Goal: Task Accomplishment & Management: Manage account settings

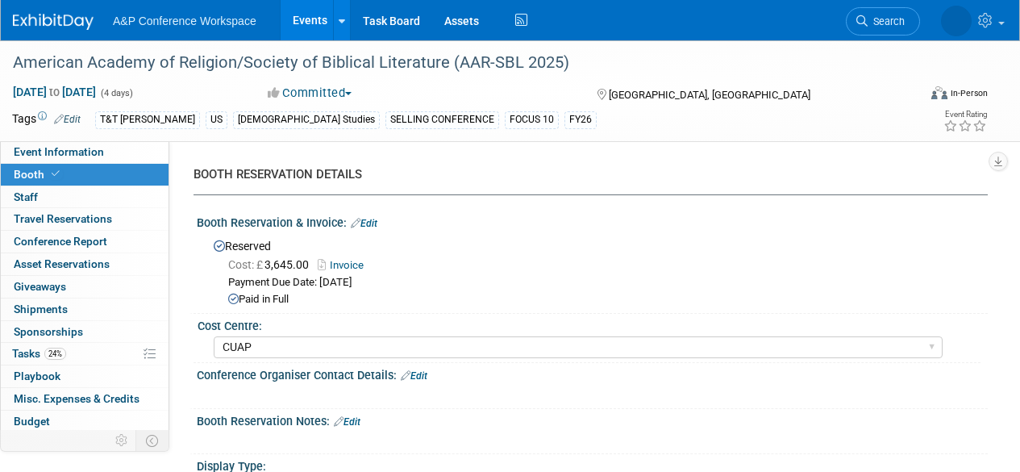
select select "CUAP"
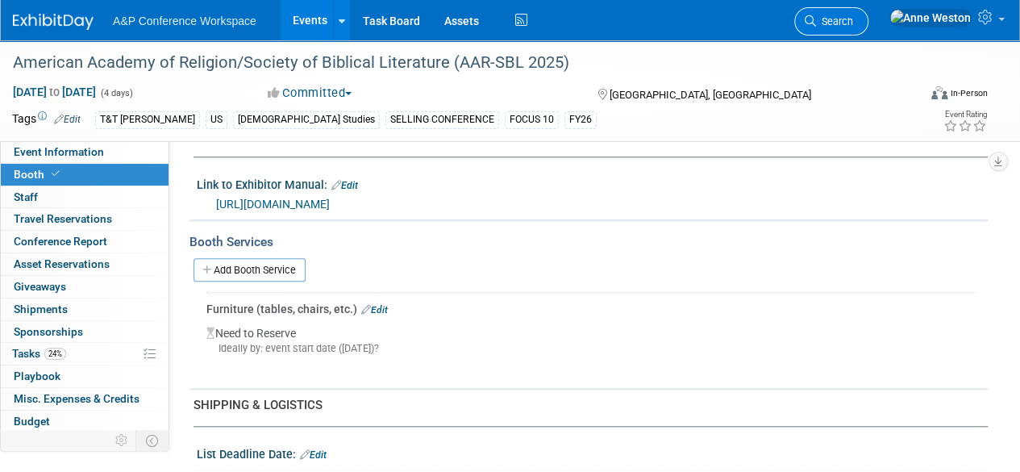
click at [853, 19] on span "Search" at bounding box center [834, 21] width 37 height 12
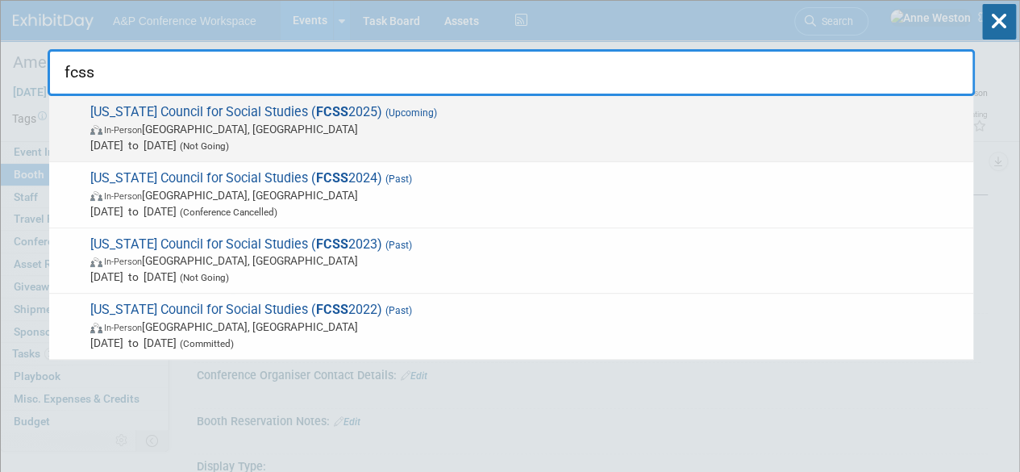
type input "fcss"
click at [199, 138] on span "Oct 1, 2025 to Oct 1, 2025 (Not Going)" at bounding box center [527, 145] width 875 height 16
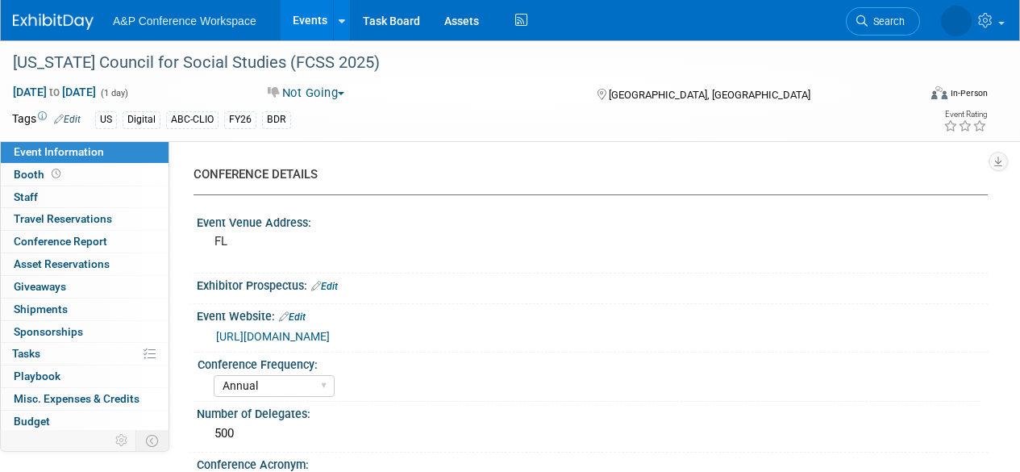
select select "Annual"
select select "Level 2"
select select "In-Person Booth"
select select "Schools"
select select "Bloomsbury Digital Resources"
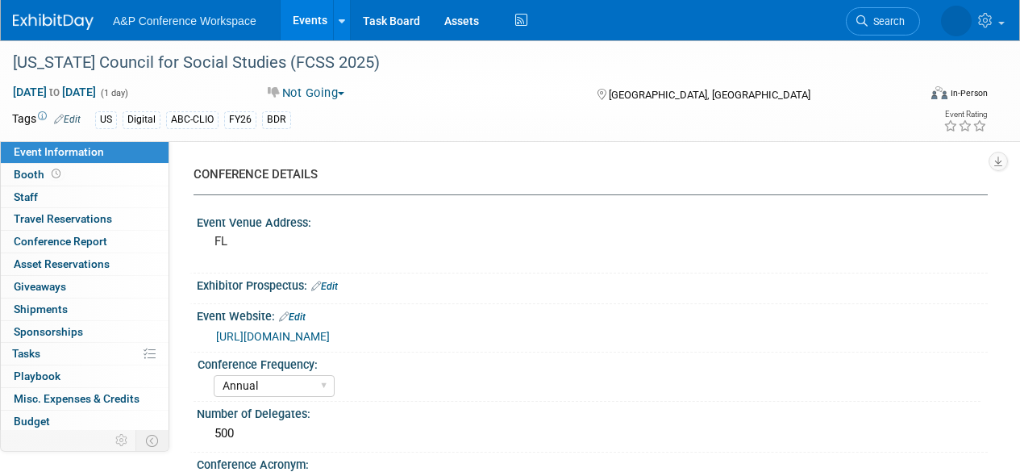
select select "[PERSON_NAME]"
select select "Brand/Subject Presence​"
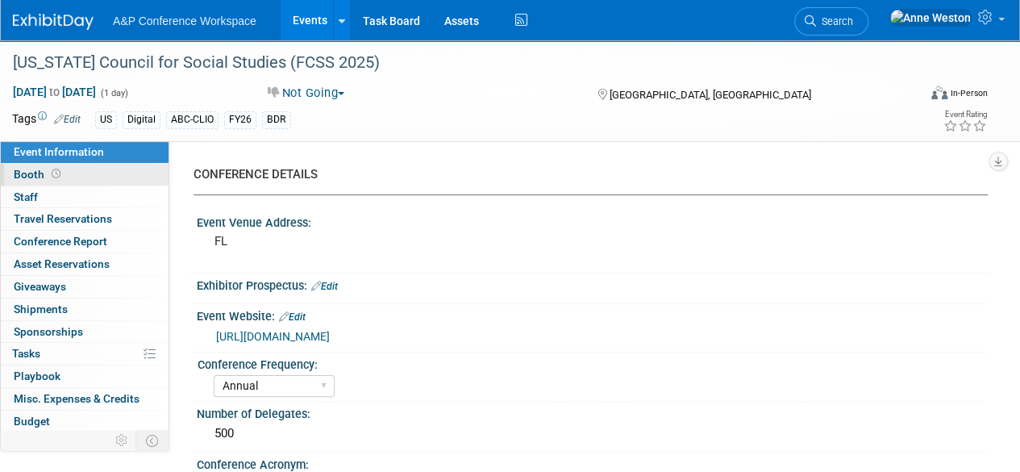
click at [56, 177] on icon at bounding box center [56, 173] width 9 height 9
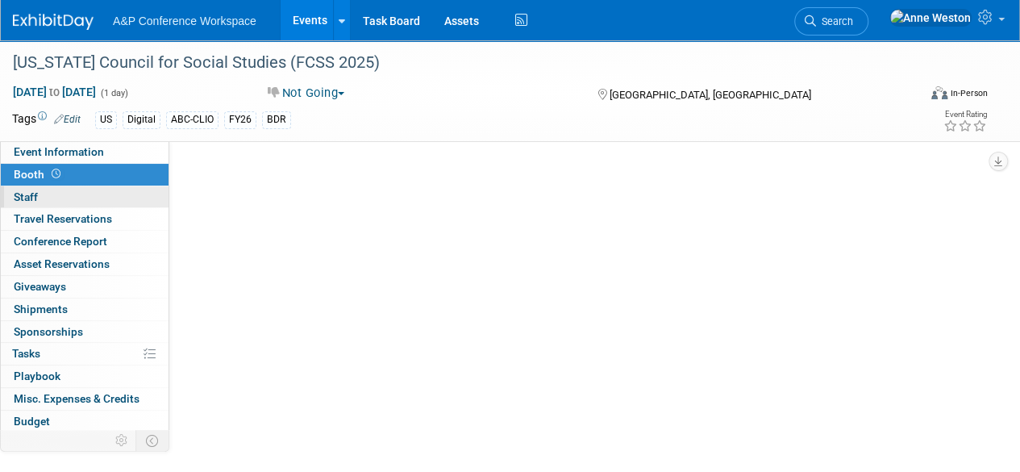
select select "CLDC - Digital/BDR"
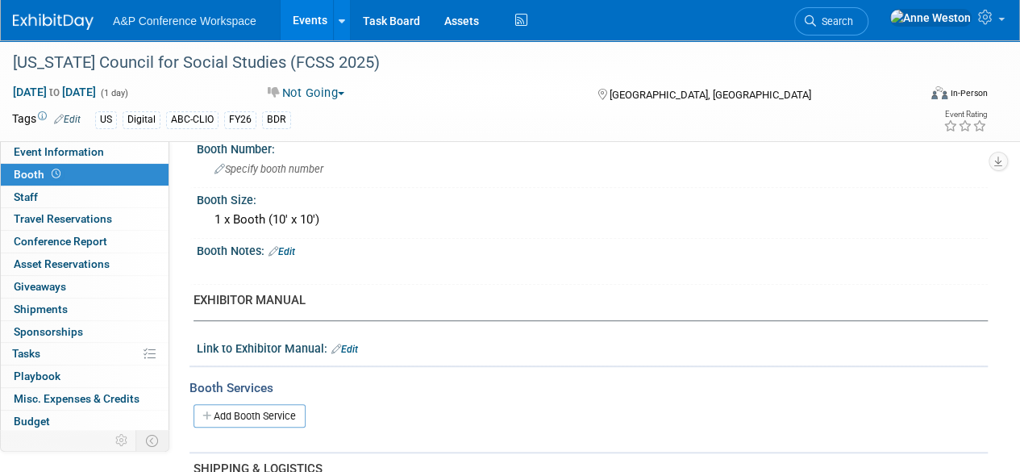
scroll to position [403, 0]
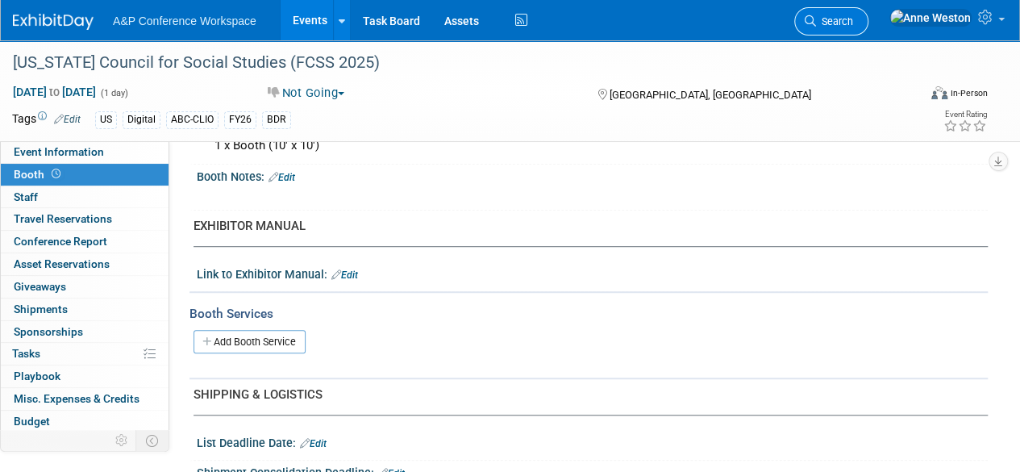
click at [816, 18] on icon at bounding box center [810, 20] width 11 height 11
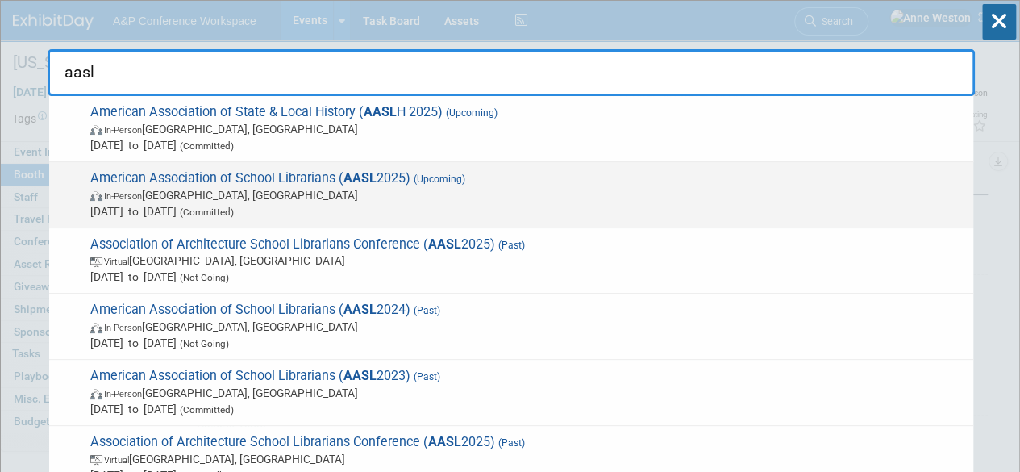
type input "aasl"
click at [166, 175] on span "American Association of School Librarians ( AASL 2025) (Upcoming) In-Person St.…" at bounding box center [525, 194] width 880 height 49
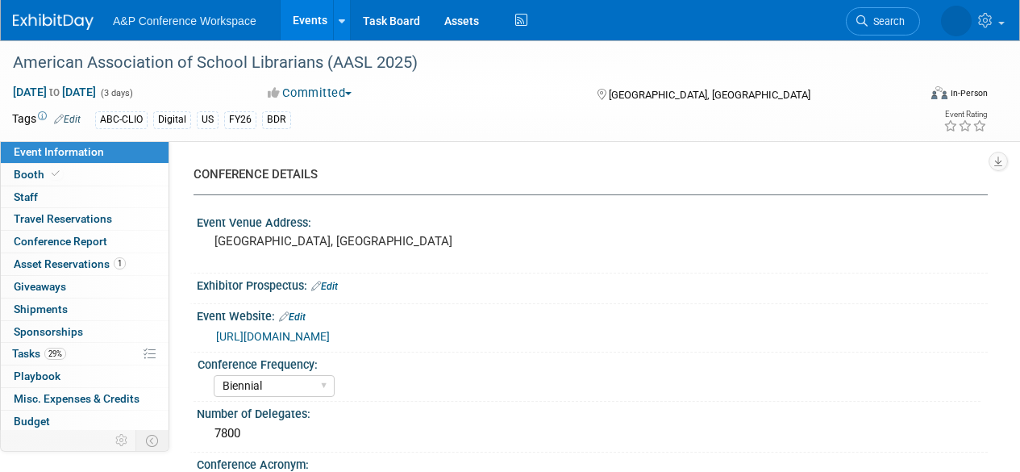
select select "Biennial"
select select "Level 1"
select select "In-Person Booth"
select select "Schools"
select select "Bloomsbury Digital Resources"
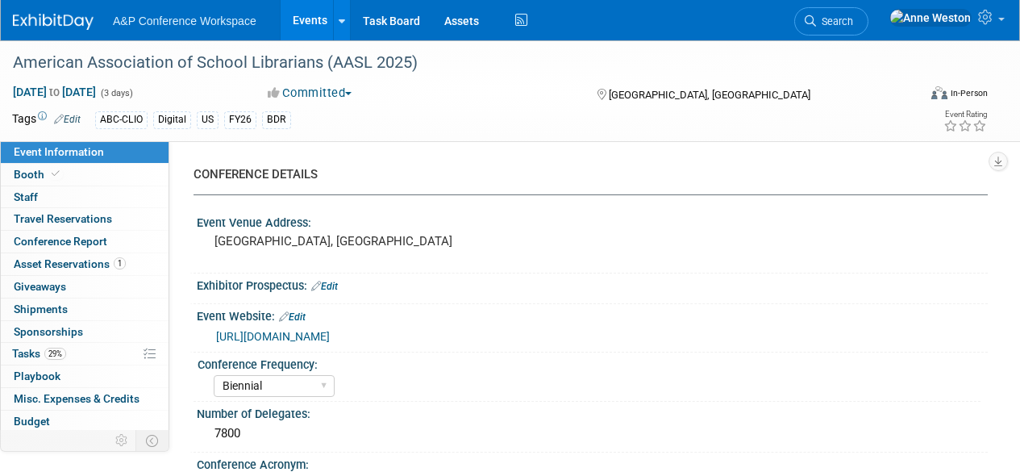
select select "[PERSON_NAME]"
select select "BDR Product Awareness and Trial Generation​"
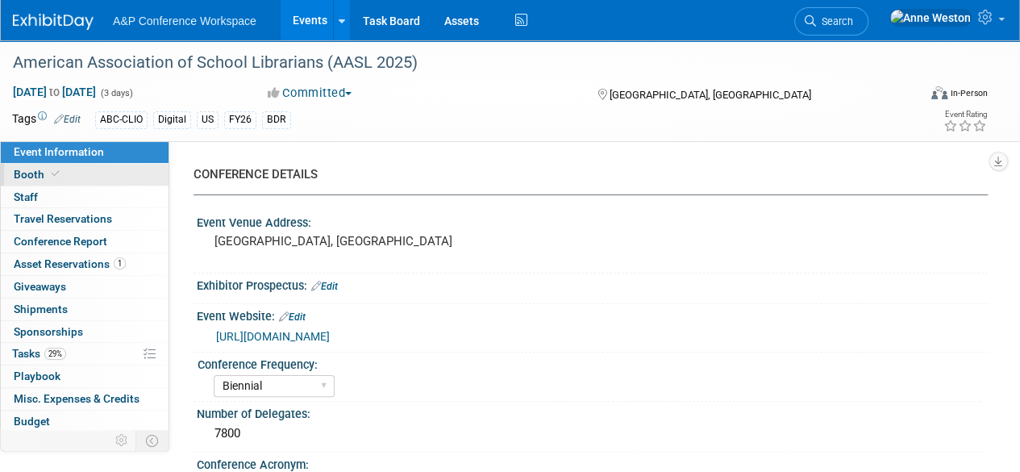
click at [69, 181] on link "Booth" at bounding box center [85, 175] width 168 height 22
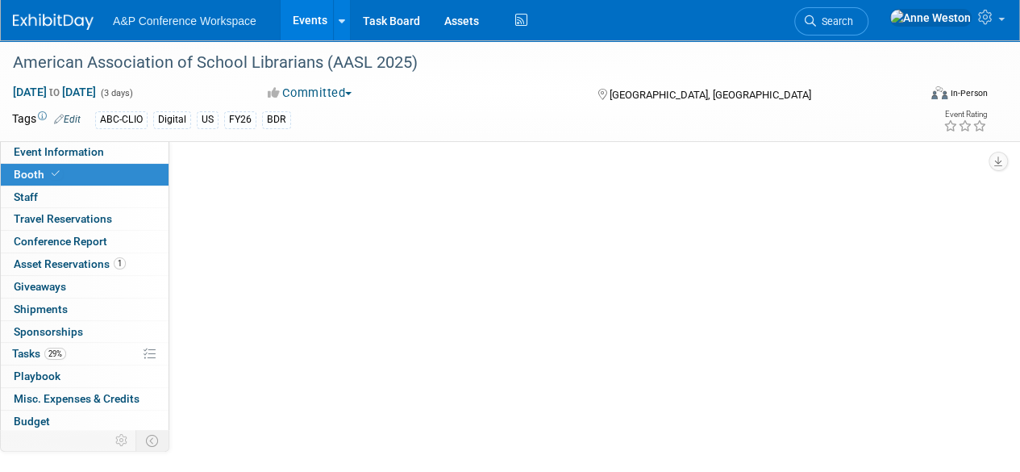
select select "CLDC - Digital/BDR"
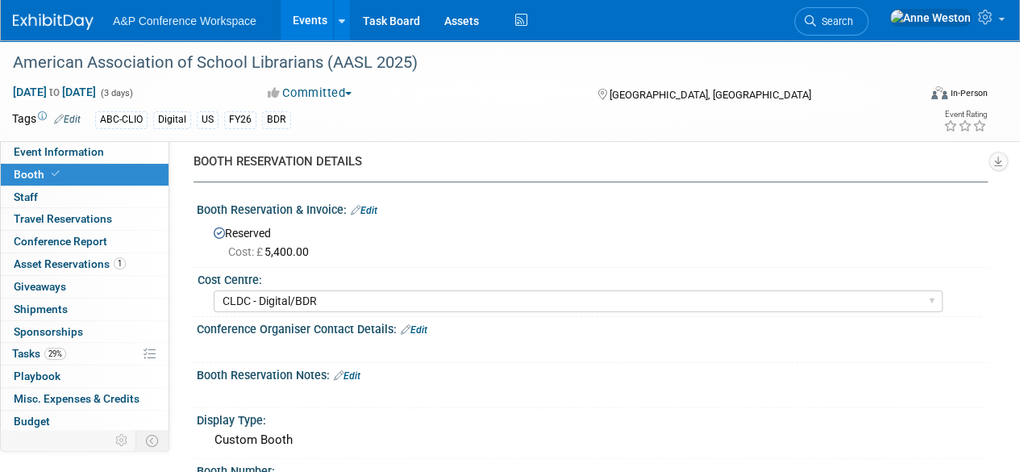
scroll to position [81, 0]
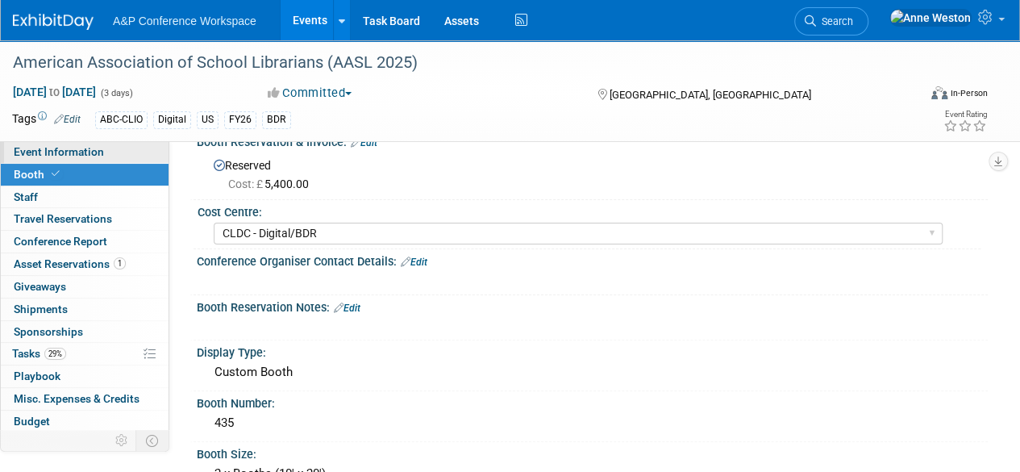
click at [116, 157] on link "Event Information" at bounding box center [85, 152] width 168 height 22
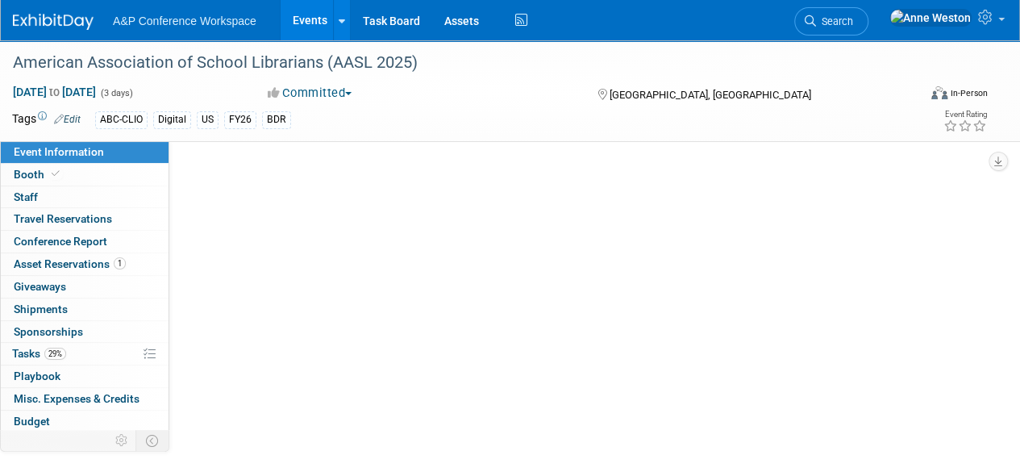
scroll to position [0, 0]
select select "Biennial"
select select "Level 1"
select select "In-Person Booth"
select select "Schools"
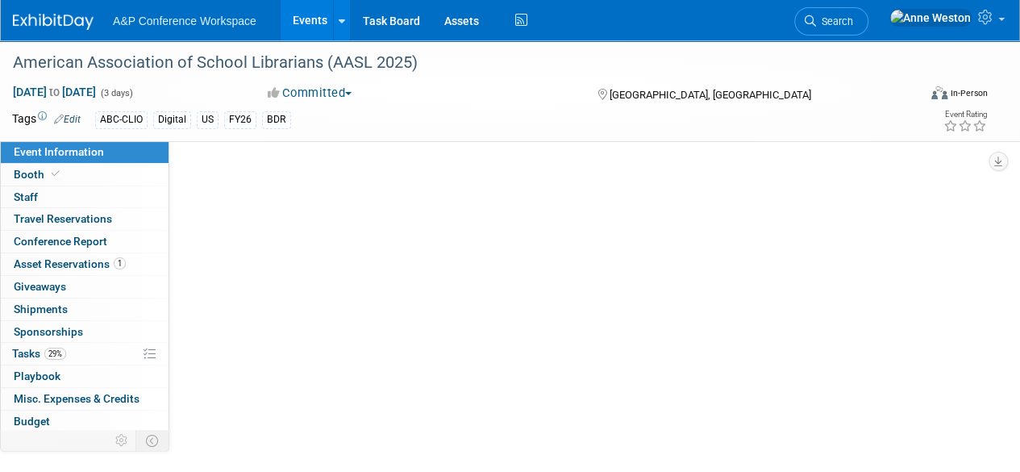
select select "Bloomsbury Digital Resources"
select select "[PERSON_NAME]"
select select "BDR Product Awareness and Trial Generation​"
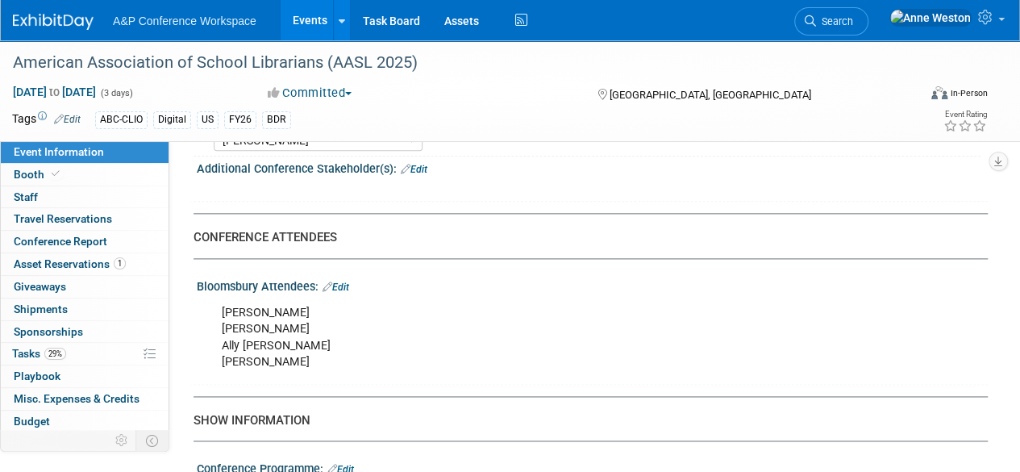
scroll to position [968, 0]
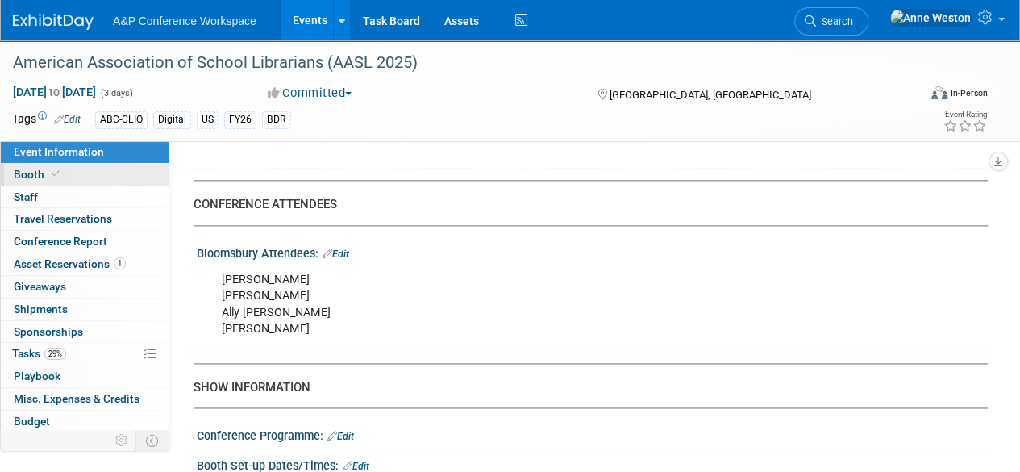
click at [65, 178] on link "Booth" at bounding box center [85, 175] width 168 height 22
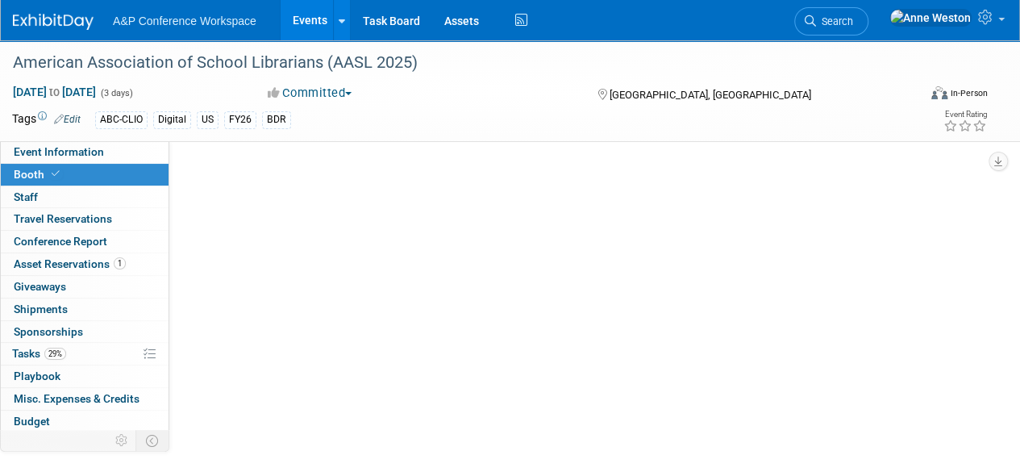
scroll to position [0, 0]
select select "CLDC - Digital/BDR"
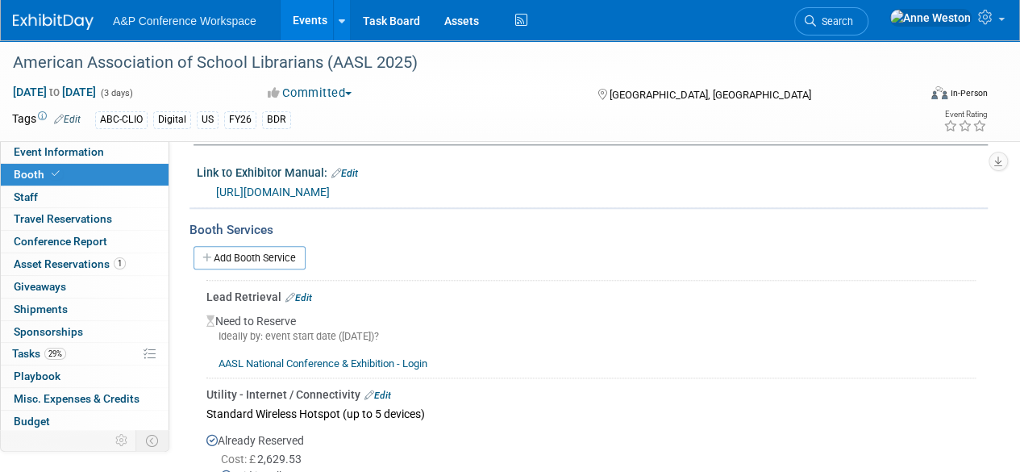
scroll to position [645, 0]
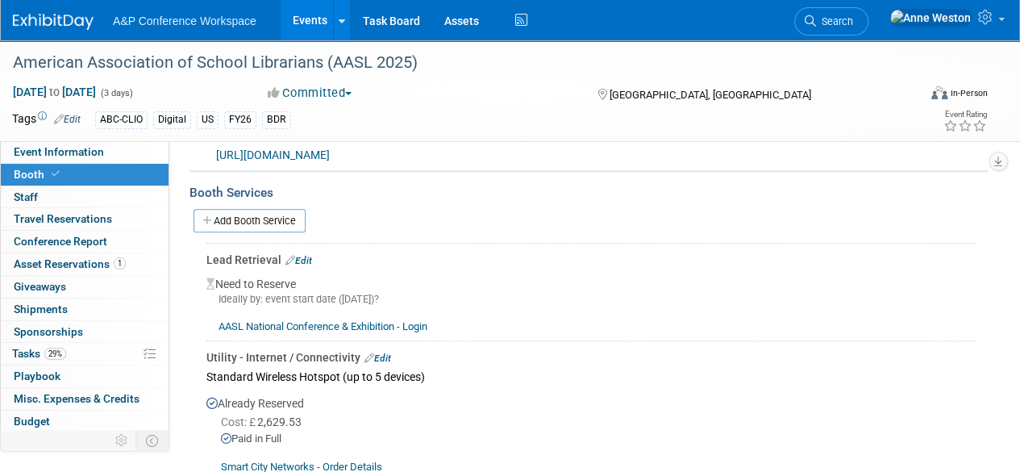
click at [300, 256] on link "Edit" at bounding box center [298, 260] width 27 height 11
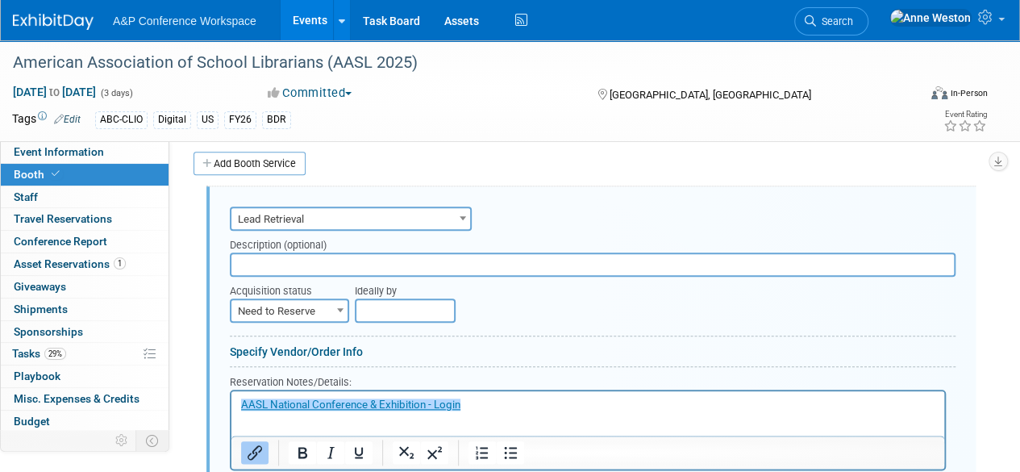
scroll to position [0, 0]
click at [303, 309] on span "Need to Reserve" at bounding box center [289, 311] width 116 height 23
select select "2"
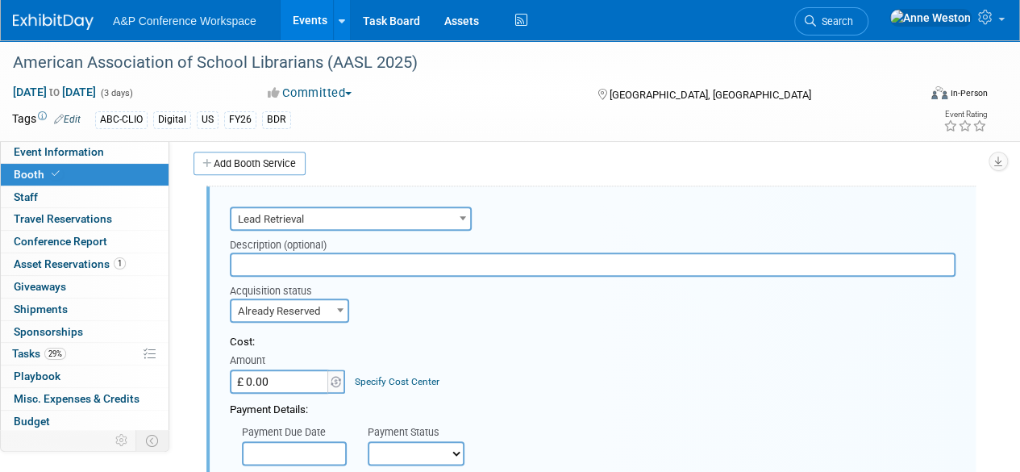
click at [289, 372] on input "£ 0.00" at bounding box center [280, 381] width 101 height 24
type input "£ 677.60"
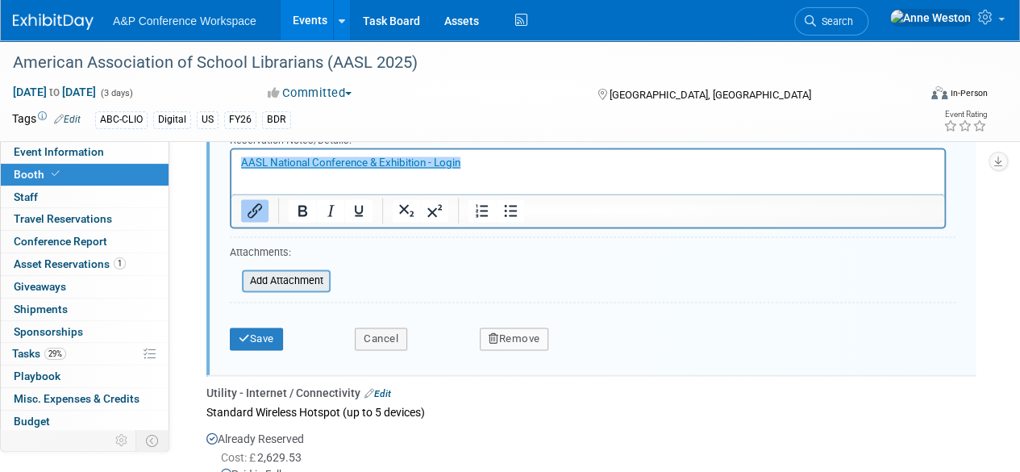
scroll to position [1186, 0]
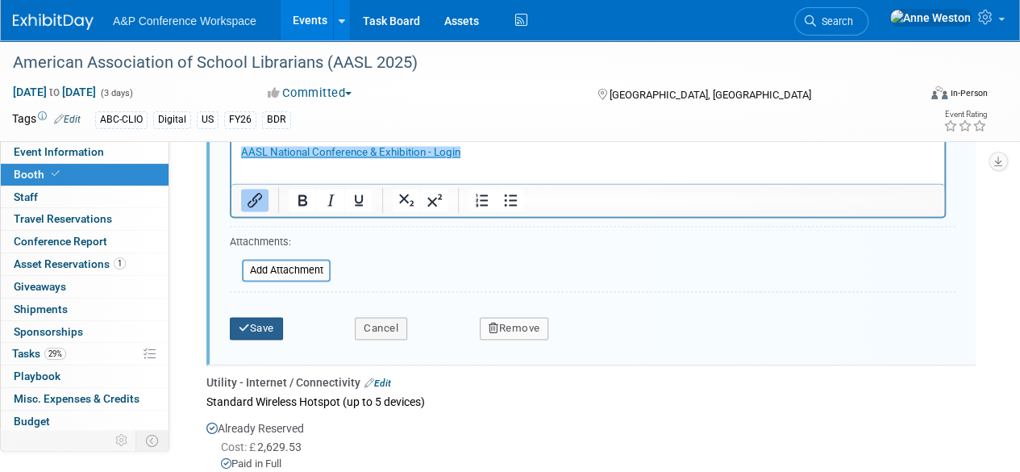
click at [264, 319] on button "Save" at bounding box center [256, 328] width 53 height 23
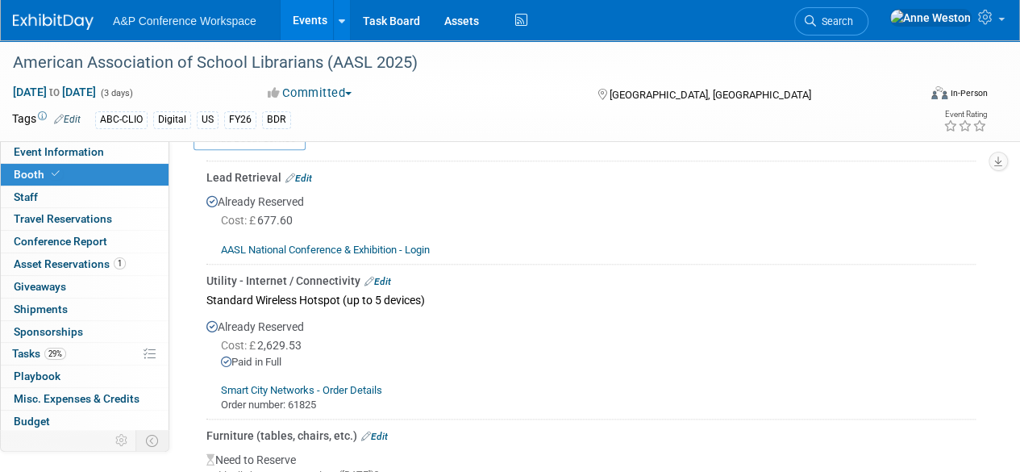
scroll to position [702, 0]
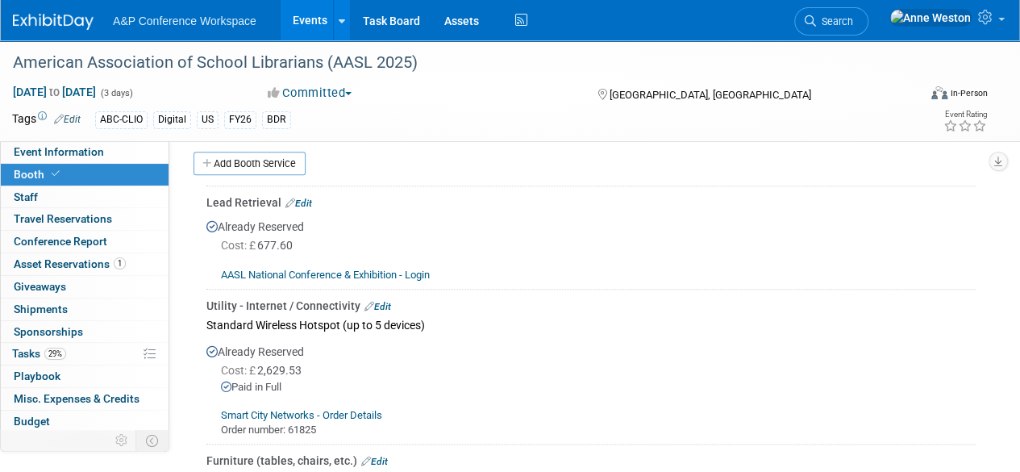
click at [302, 198] on link "Edit" at bounding box center [298, 203] width 27 height 11
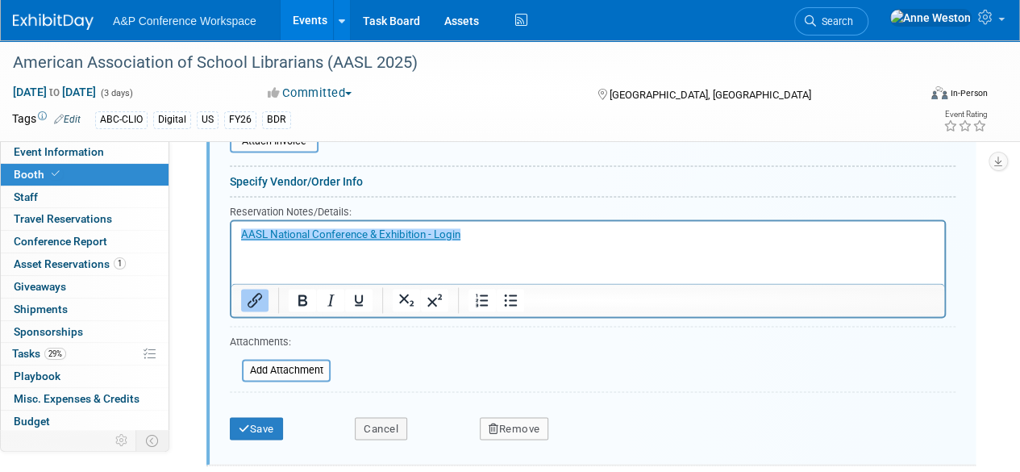
scroll to position [1106, 0]
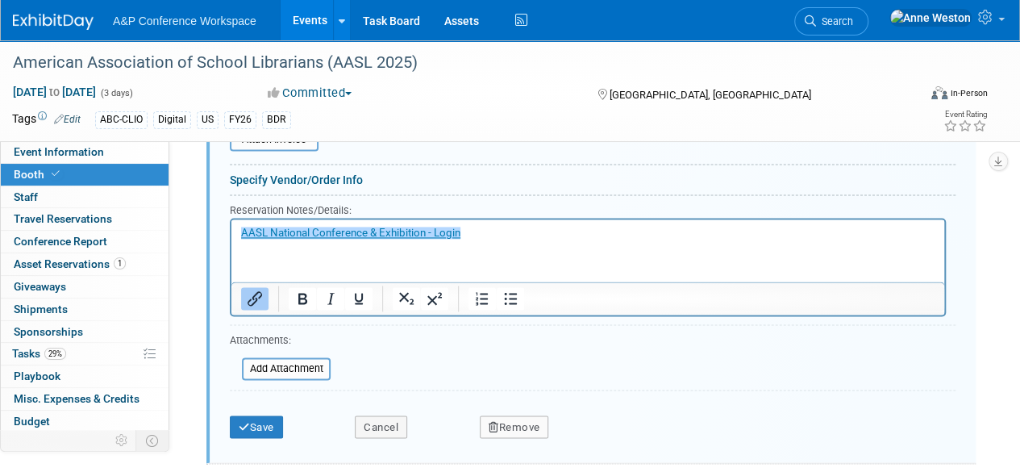
click at [481, 234] on p "﻿AASL National Conference & Exhibition - Login" at bounding box center [588, 233] width 694 height 15
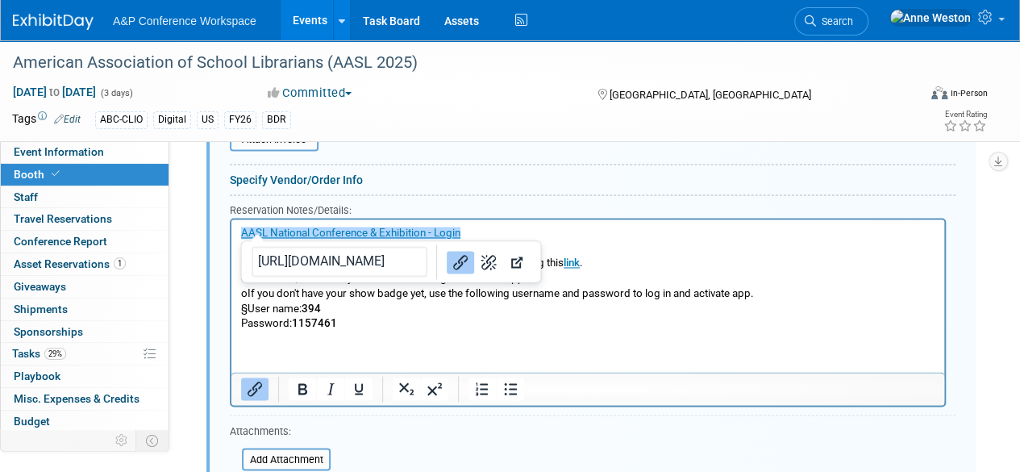
click at [497, 331] on html "﻿AASL National Conference & Exhibition - Login o Download the CompuLEAD App fro…" at bounding box center [587, 275] width 713 height 112
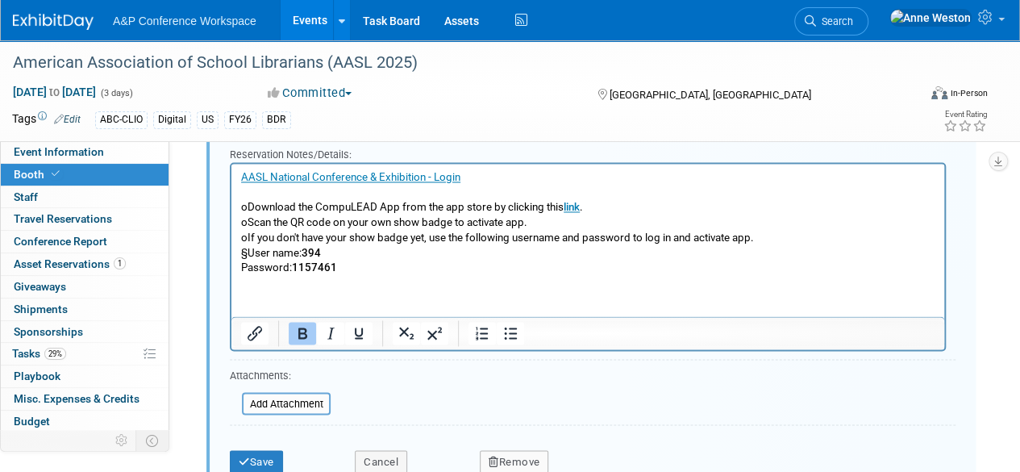
scroll to position [1186, 0]
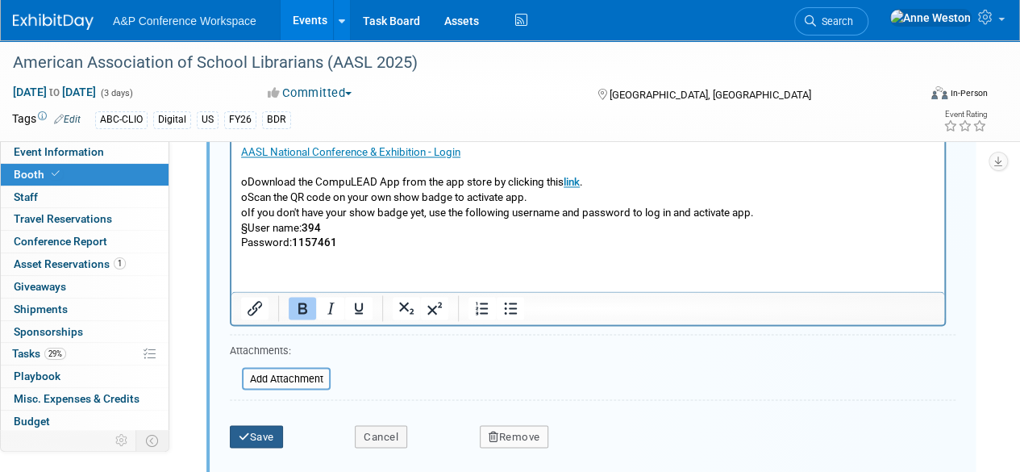
click at [249, 431] on button "Save" at bounding box center [256, 436] width 53 height 23
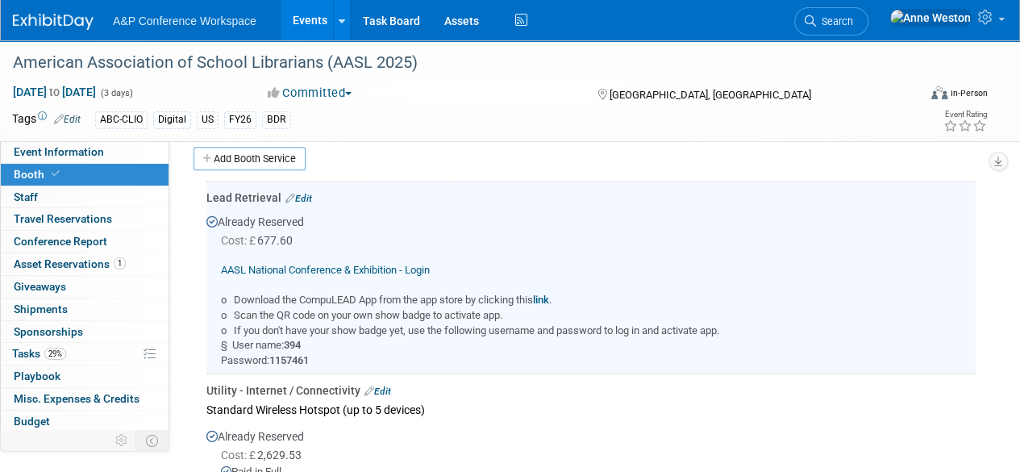
scroll to position [702, 0]
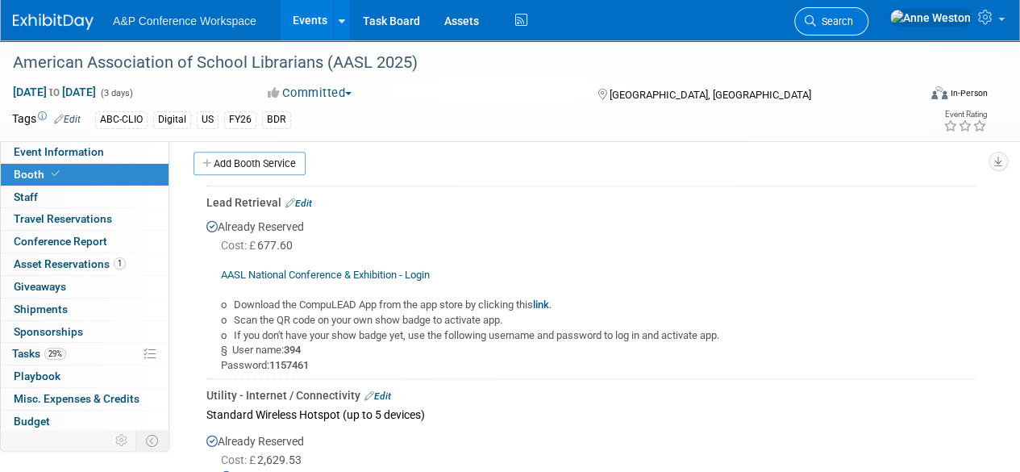
click at [853, 23] on span "Search" at bounding box center [834, 21] width 37 height 12
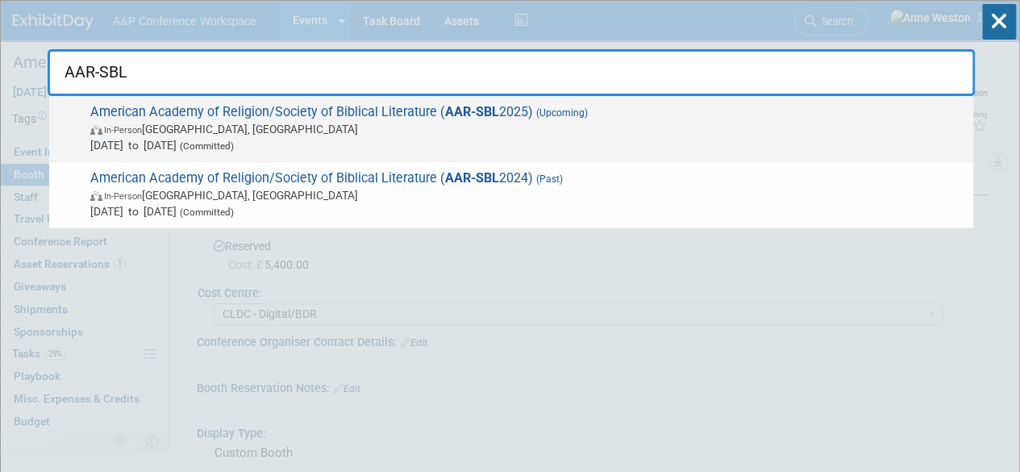
type input "AAR-SBL"
click at [142, 117] on span "American Academy of Religion/Society of Biblical Literature ( AAR-SBL 2025) (Up…" at bounding box center [525, 128] width 880 height 49
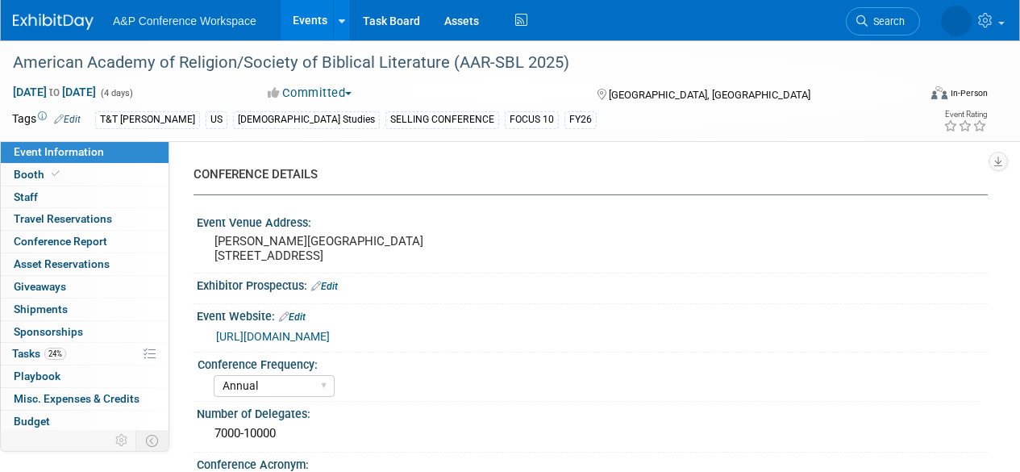
select select "Annual"
select select "Level 1"
select select "In-Person Booth"
select select "[DEMOGRAPHIC_DATA] Studies"
select select "T&T [PERSON_NAME]"
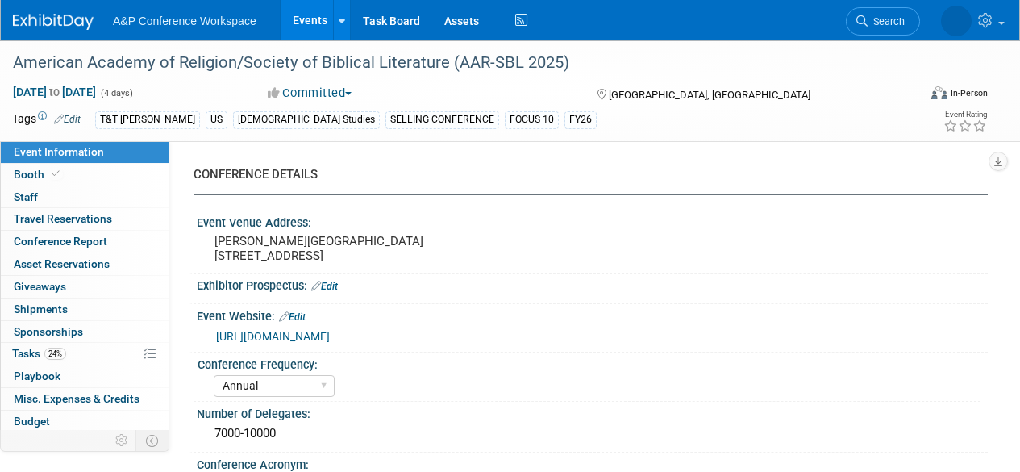
select select "[PERSON_NAME]"
select select "Networking/Commissioning"
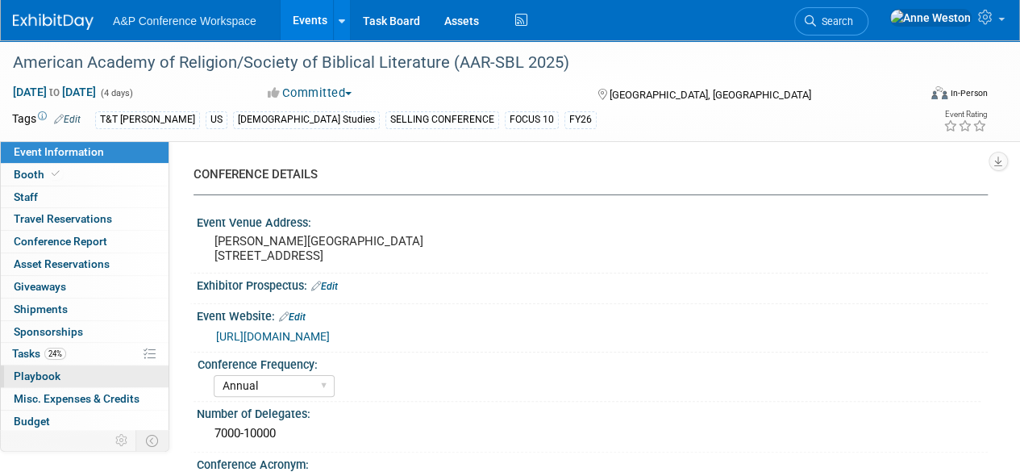
scroll to position [66, 0]
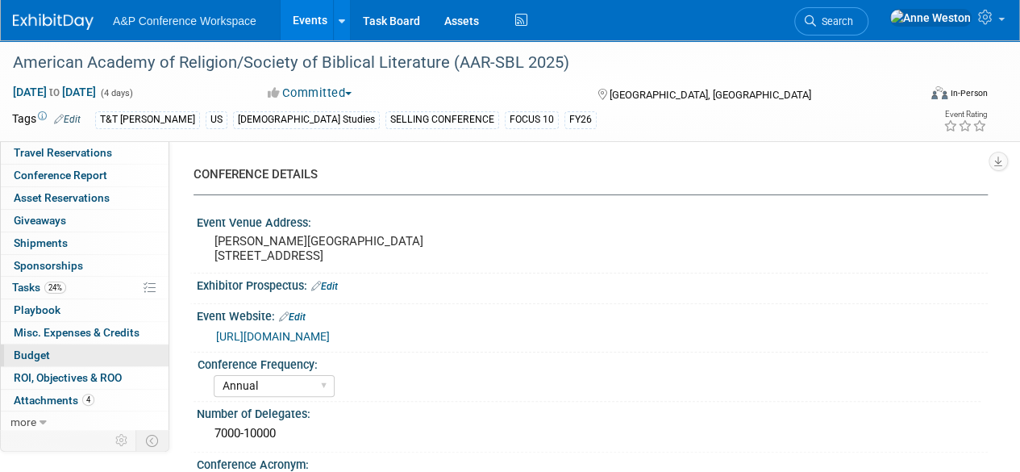
click at [37, 348] on span "Budget" at bounding box center [32, 354] width 36 height 13
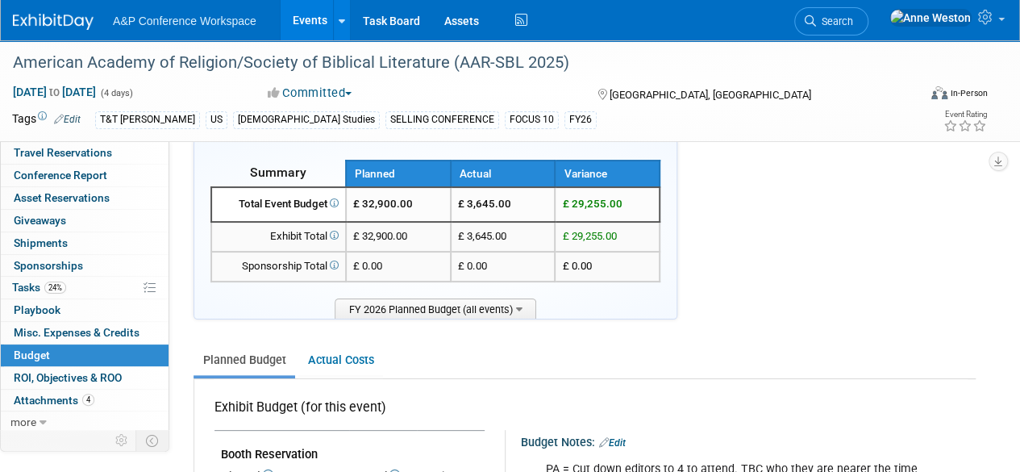
scroll to position [0, 0]
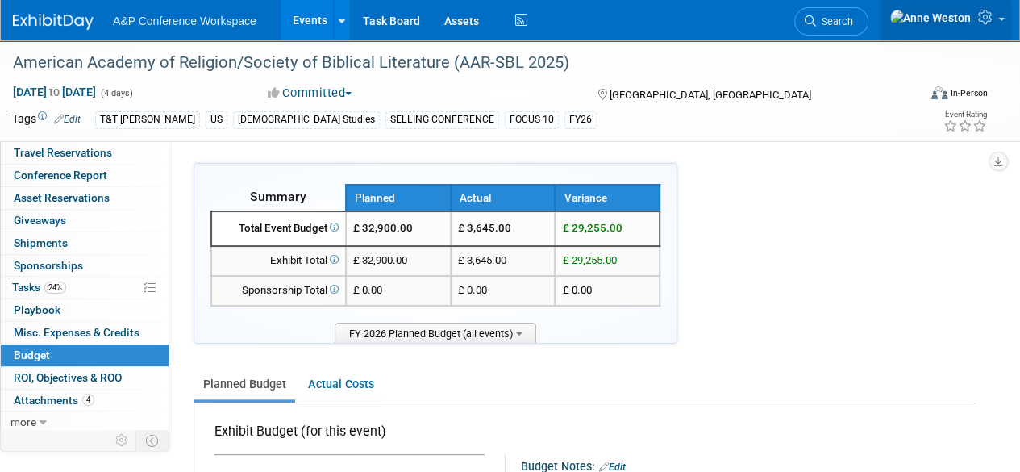
click at [984, 20] on icon at bounding box center [987, 17] width 19 height 15
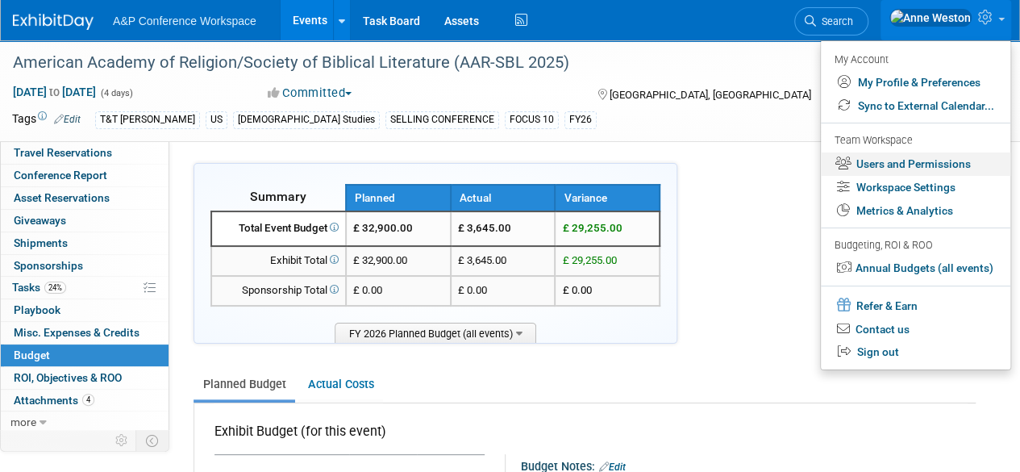
click at [885, 165] on link "Users and Permissions" at bounding box center [916, 163] width 190 height 23
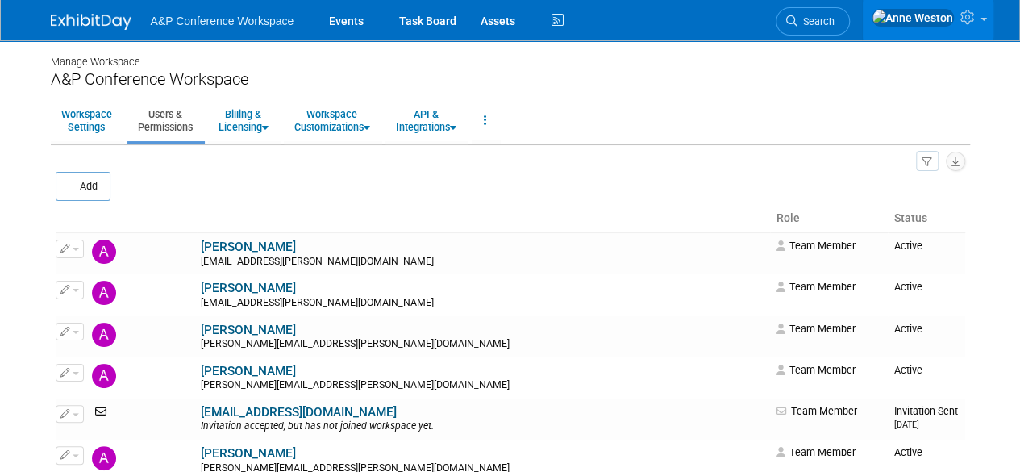
click at [83, 186] on button "Add" at bounding box center [83, 186] width 55 height 29
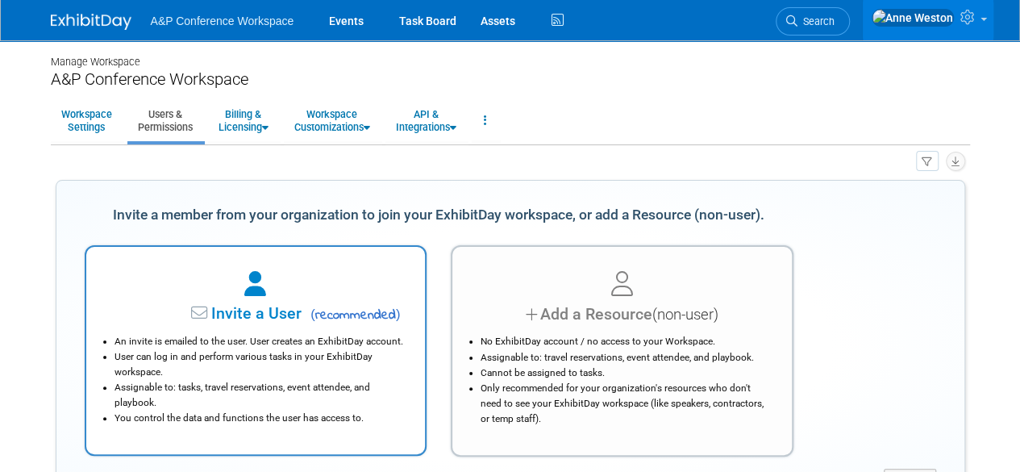
click at [296, 370] on li "User can log in and perform various tasks in your ExhibitDay workspace." at bounding box center [260, 364] width 291 height 31
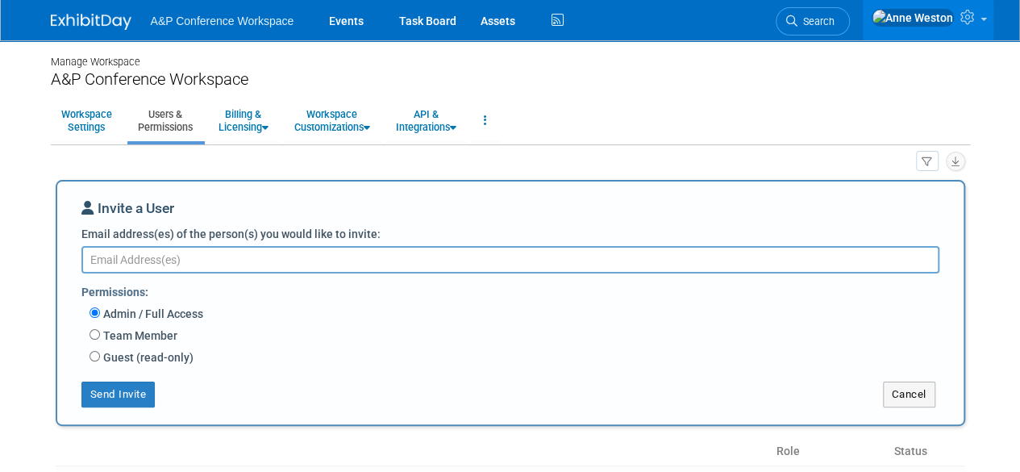
paste textarea "Carrlee.Craig@bloomsbury.com"
type textarea "Carrlee.Craig@bloomsbury.com"
click at [144, 339] on label "Team Member" at bounding box center [138, 335] width 77 height 16
click at [100, 339] on input "Team Member" at bounding box center [95, 334] width 10 height 10
radio input "true"
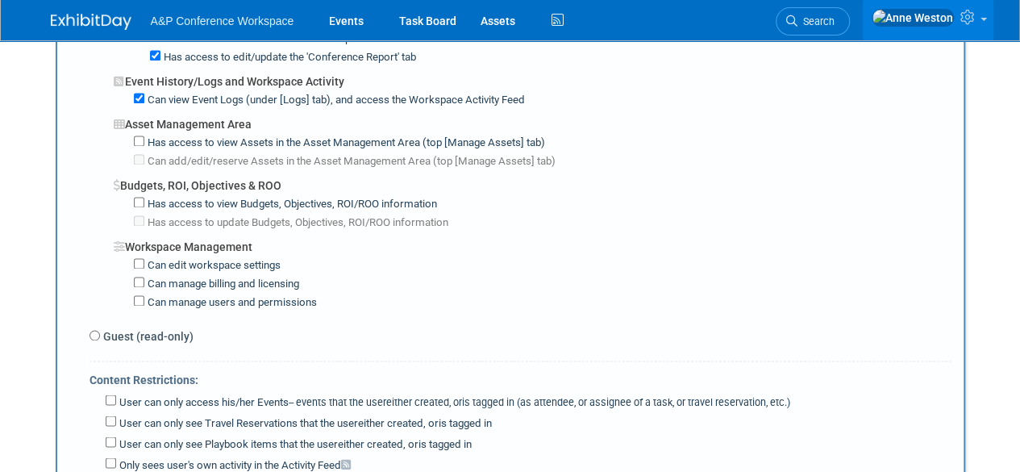
scroll to position [1129, 0]
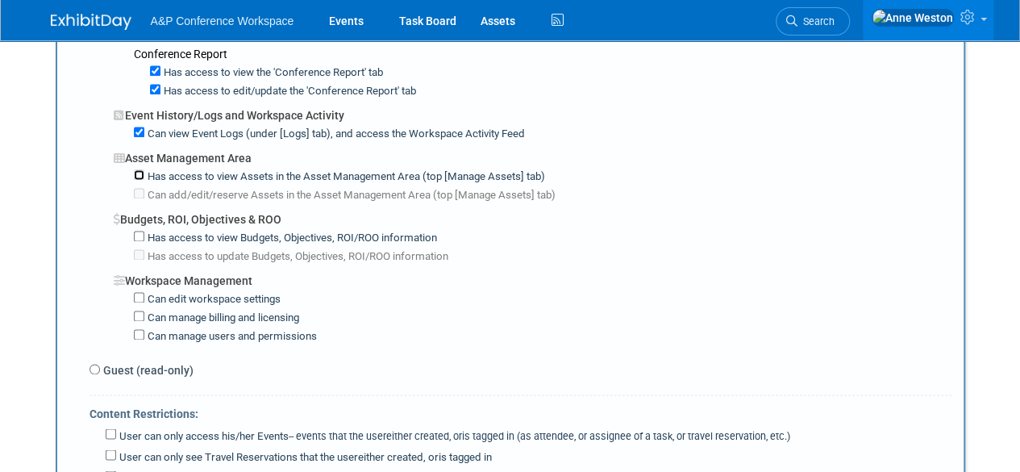
click at [135, 169] on input "Has access to view Assets in the Asset Management Area (top [Manage Assets] tab)" at bounding box center [139, 174] width 10 height 10
checkbox input "true"
click at [135, 231] on input "Has access to view Budgets, Objectives, ROI/ROO information" at bounding box center [139, 236] width 10 height 10
checkbox input "true"
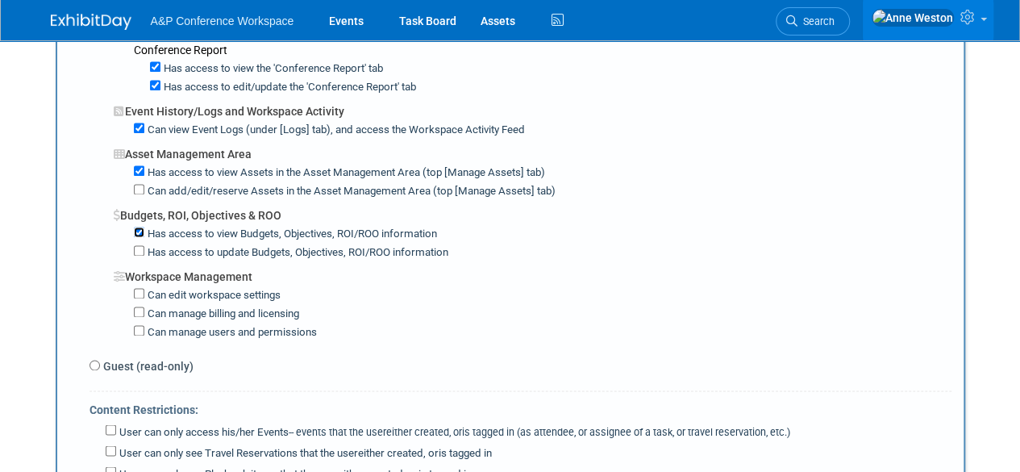
scroll to position [1371, 0]
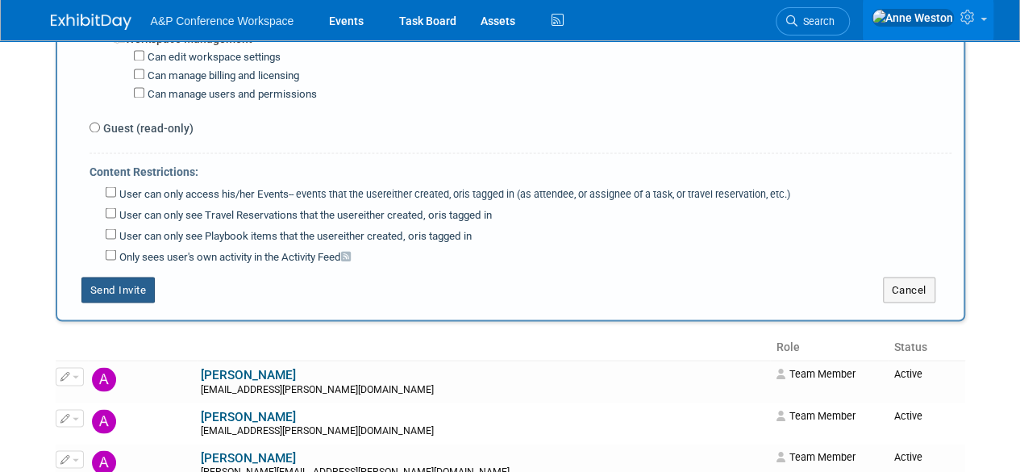
click at [127, 277] on button "Send Invite" at bounding box center [118, 290] width 74 height 26
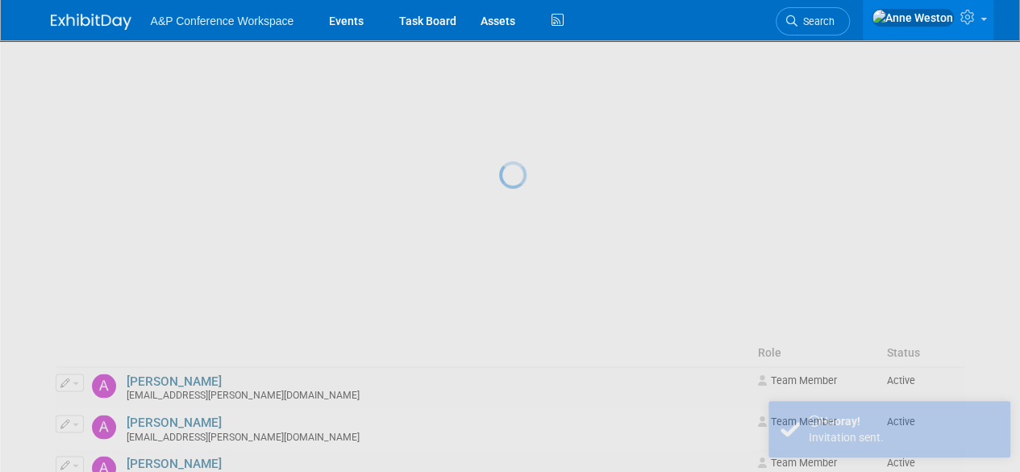
scroll to position [0, 0]
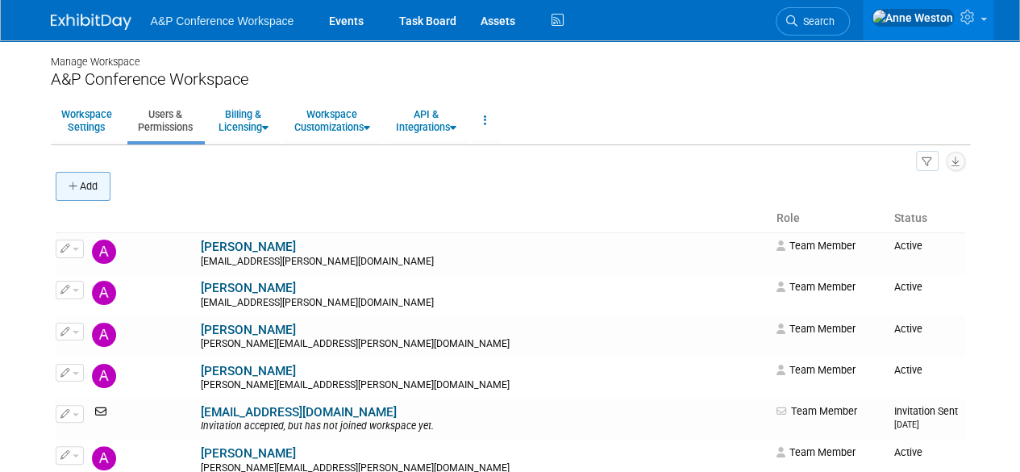
click at [102, 177] on button "Add" at bounding box center [83, 186] width 55 height 29
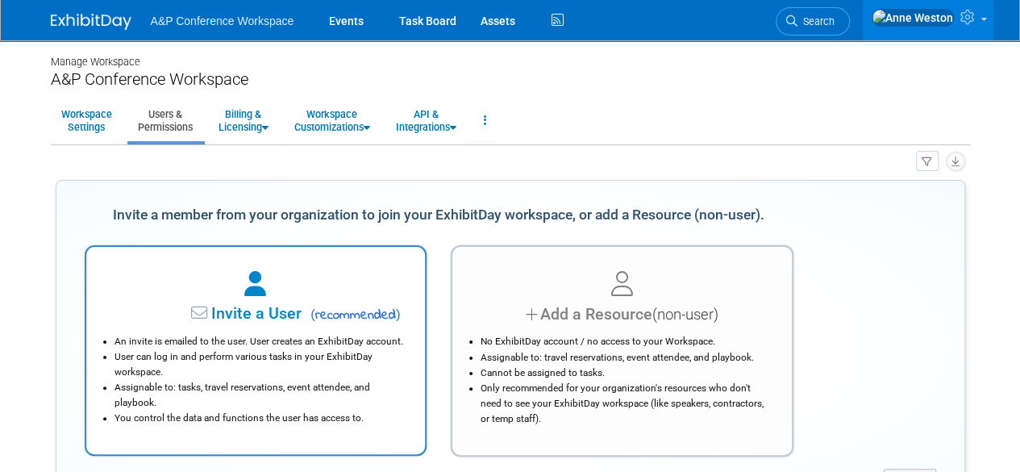
click at [244, 325] on div "Invite a User ( recommended )" at bounding box center [255, 313] width 299 height 23
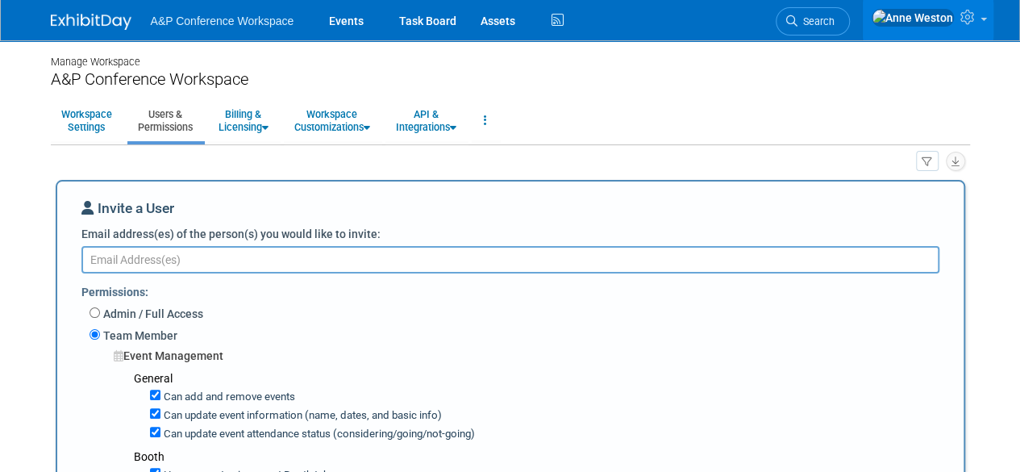
paste textarea "amber.reichert@bloomsbury.com"
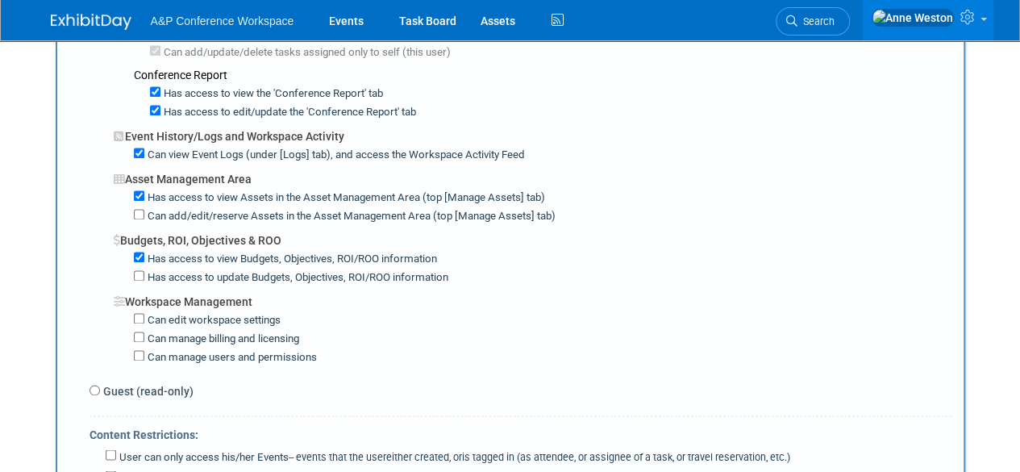
scroll to position [1290, 0]
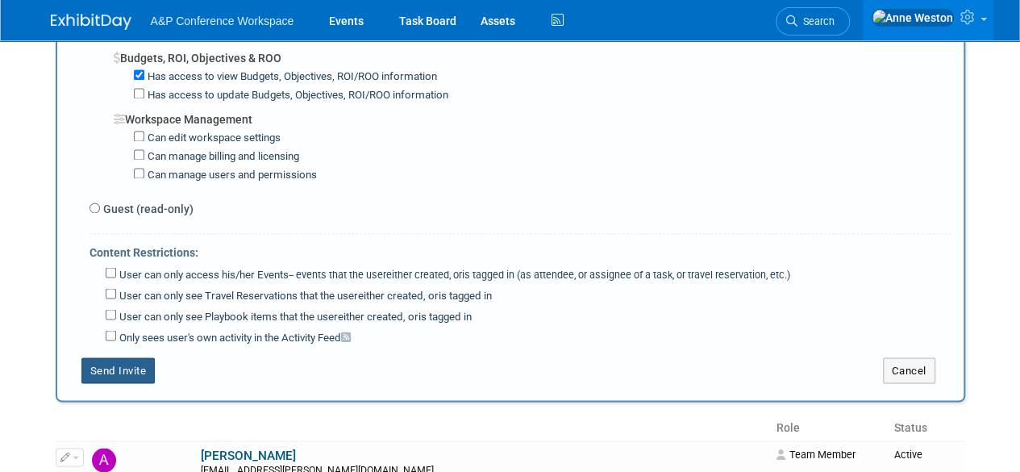
type textarea "amber.reichert@bloomsbury.com"
click at [125, 357] on button "Send Invite" at bounding box center [118, 370] width 74 height 26
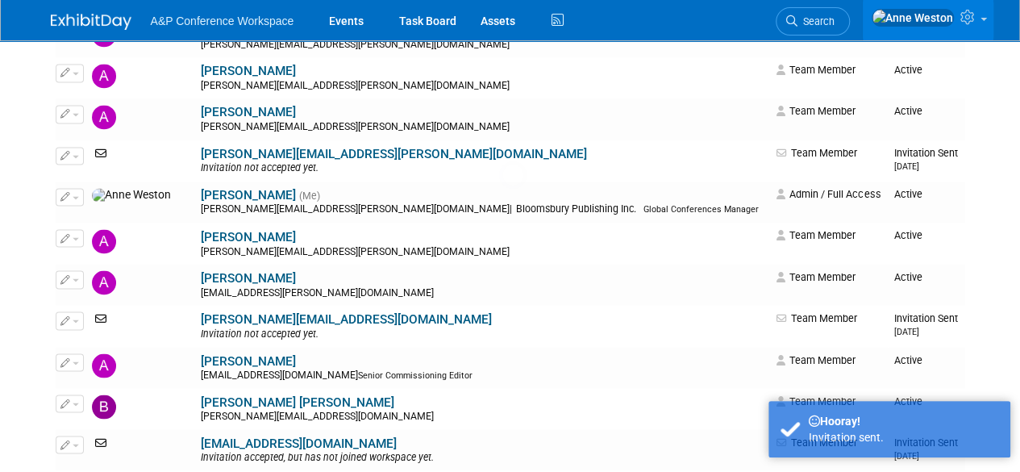
scroll to position [0, 0]
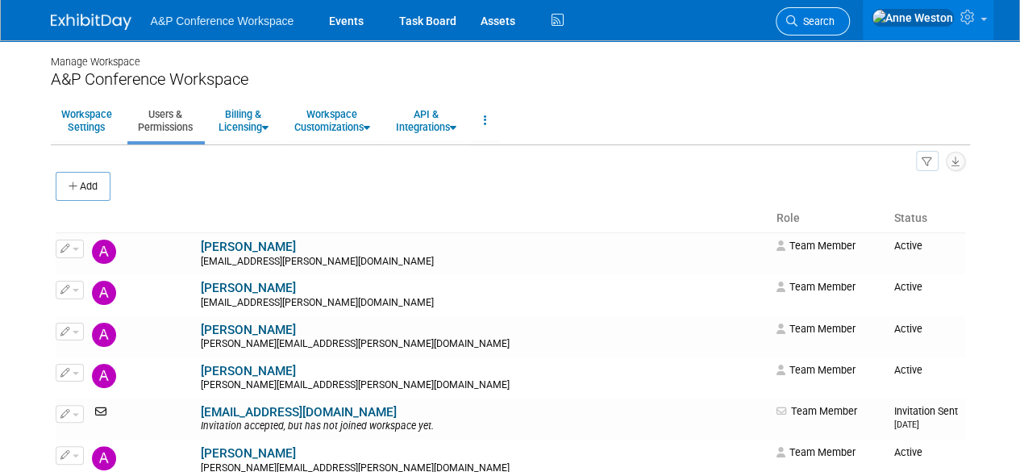
click at [798, 17] on icon at bounding box center [791, 20] width 11 height 11
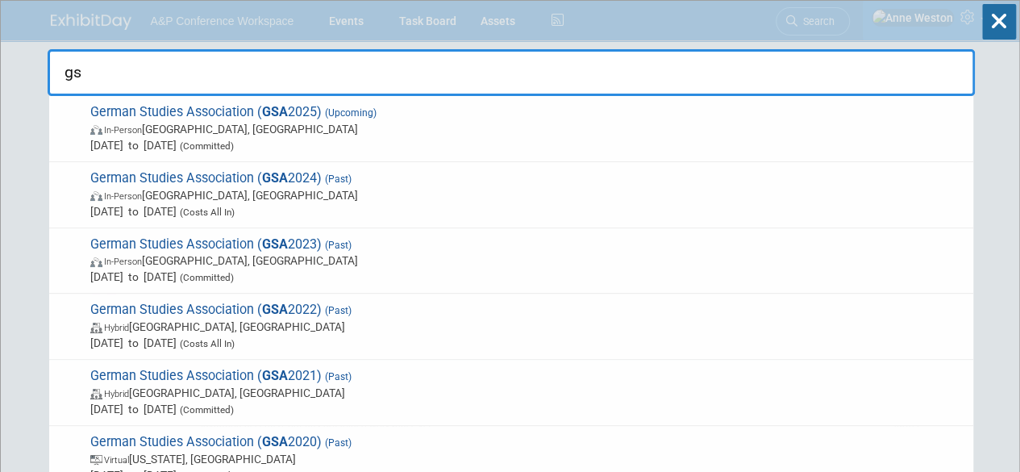
type input "g"
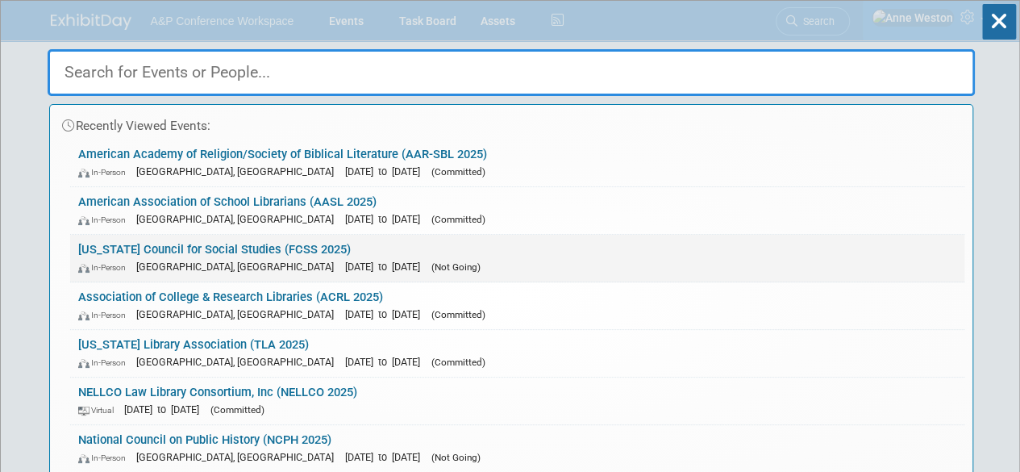
click at [514, 254] on link "Florida Council for Social Studies (FCSS 2025) In-Person Orlando, FL Oct 1, 202…" at bounding box center [517, 258] width 894 height 47
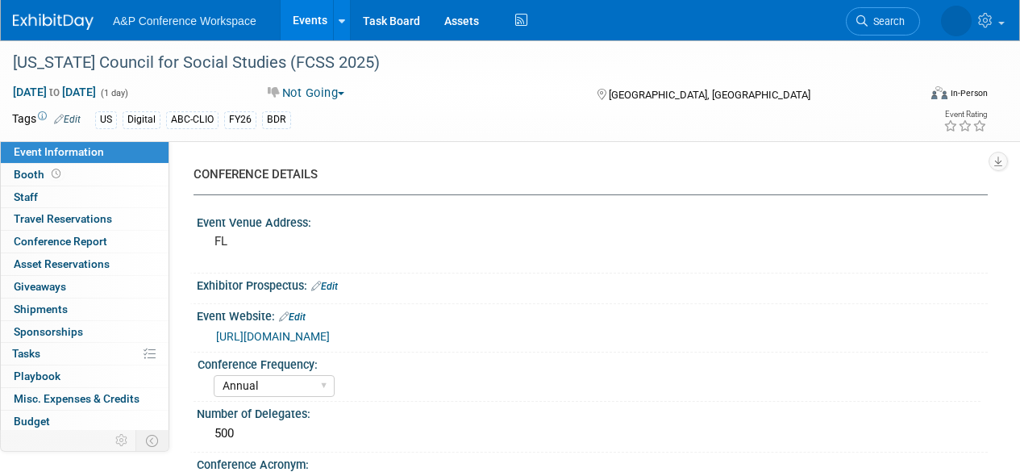
select select "Annual"
select select "Level 2"
select select "In-Person Booth"
select select "Schools"
select select "Bloomsbury Digital Resources"
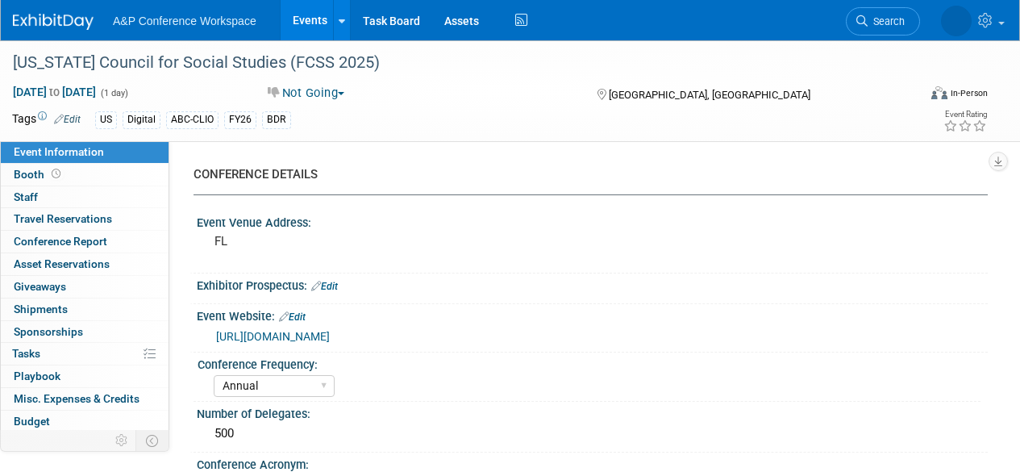
select select "[PERSON_NAME]"
select select "Brand/Subject Presence​"
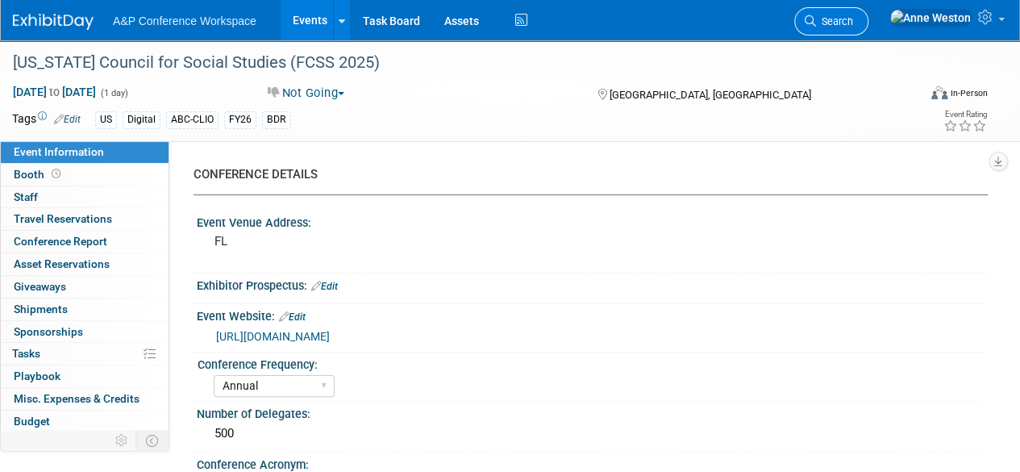
click at [853, 17] on span "Search" at bounding box center [834, 21] width 37 height 12
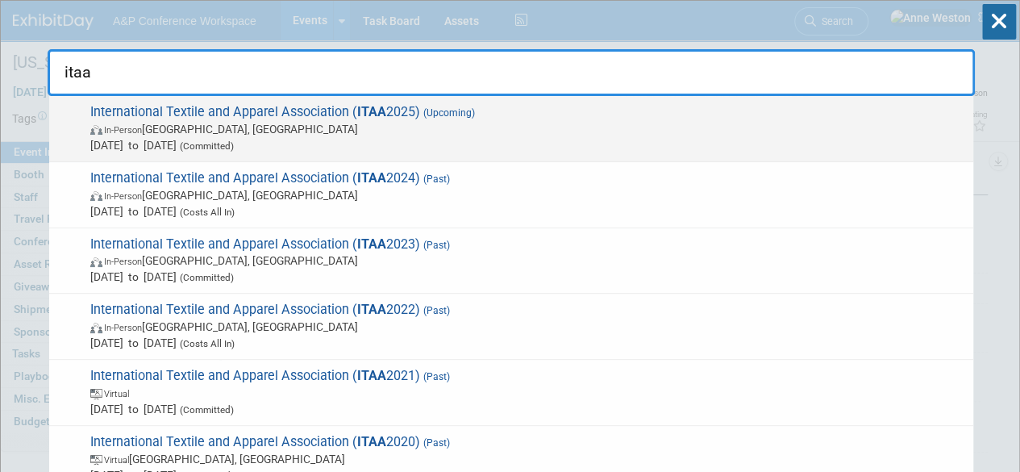
type input "itaa"
click at [206, 131] on span "In-Person St. Louis, MO" at bounding box center [527, 129] width 875 height 16
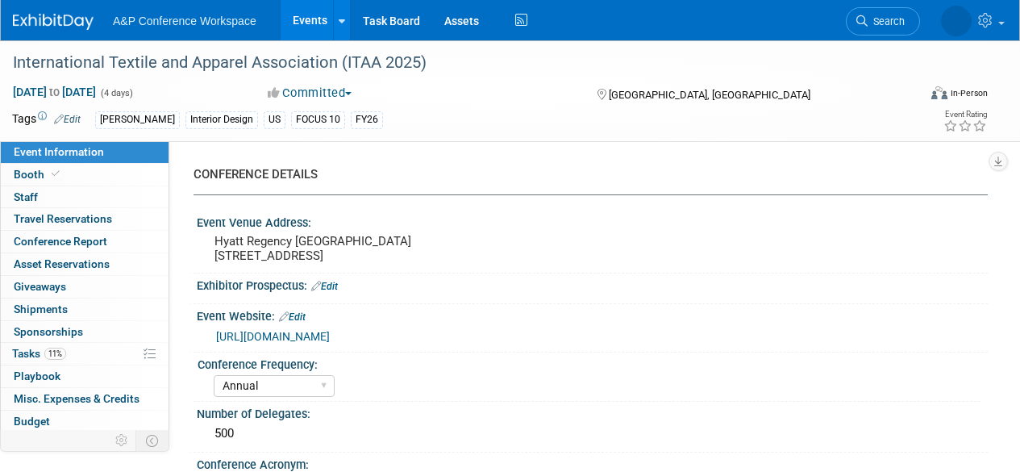
select select "Annual"
select select "Level 1"
select select "In-Person Booth"
select select "Fashion"
select select "[PERSON_NAME] Books"
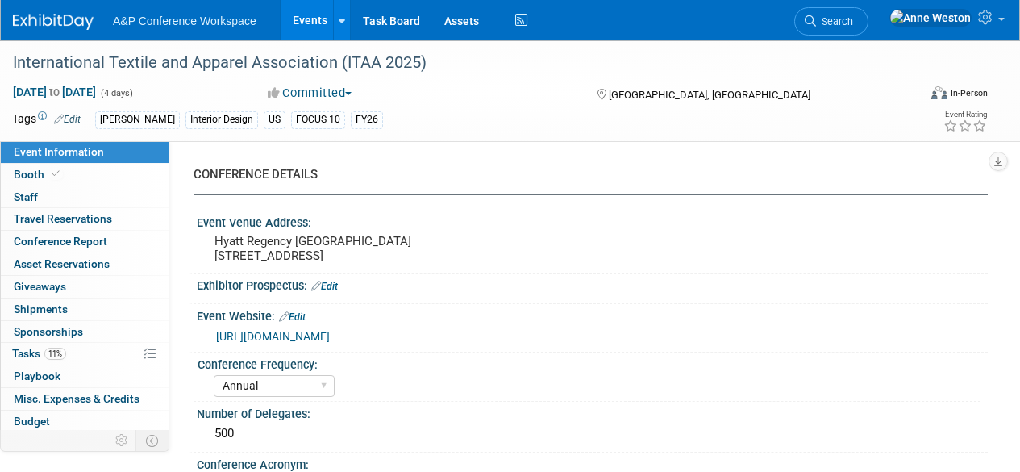
select select "[PERSON_NAME]"
select select "Brand/Subject Presence​"
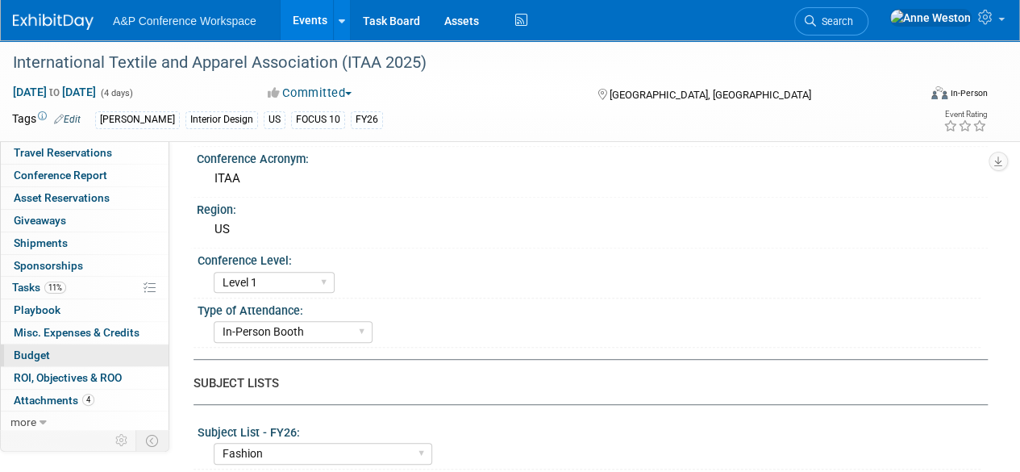
scroll to position [323, 0]
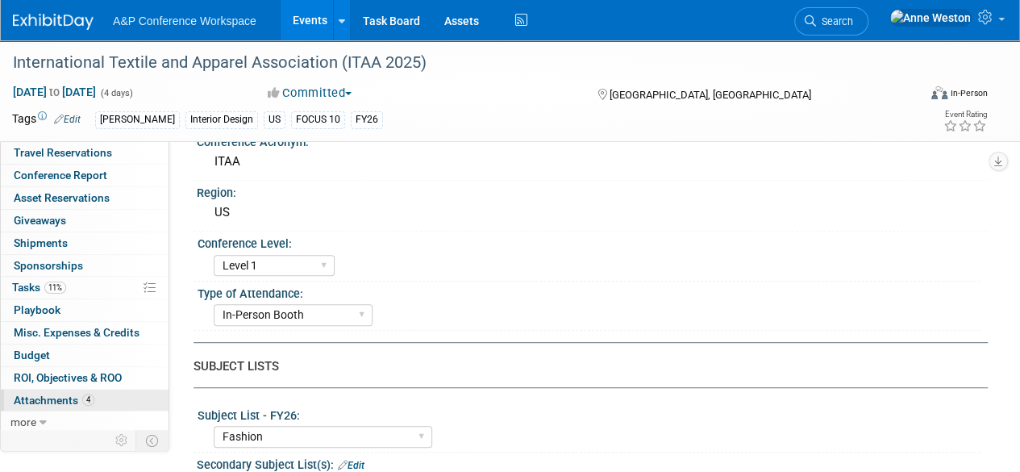
click at [74, 398] on span "Attachments 4" at bounding box center [54, 400] width 81 height 13
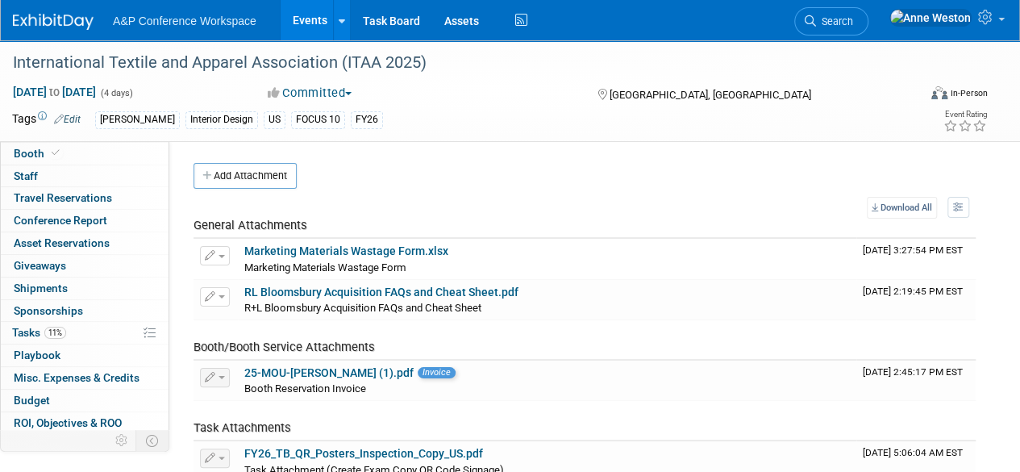
scroll to position [0, 0]
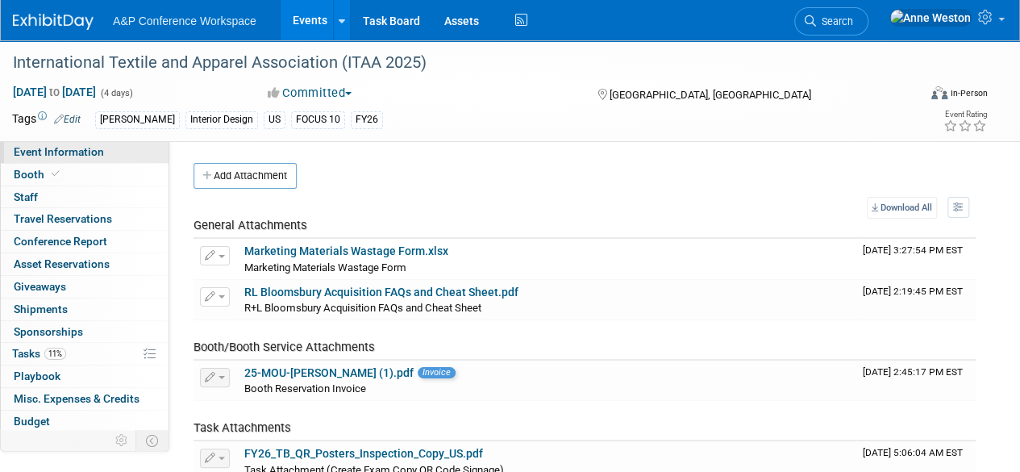
click at [90, 154] on span "Event Information" at bounding box center [59, 151] width 90 height 13
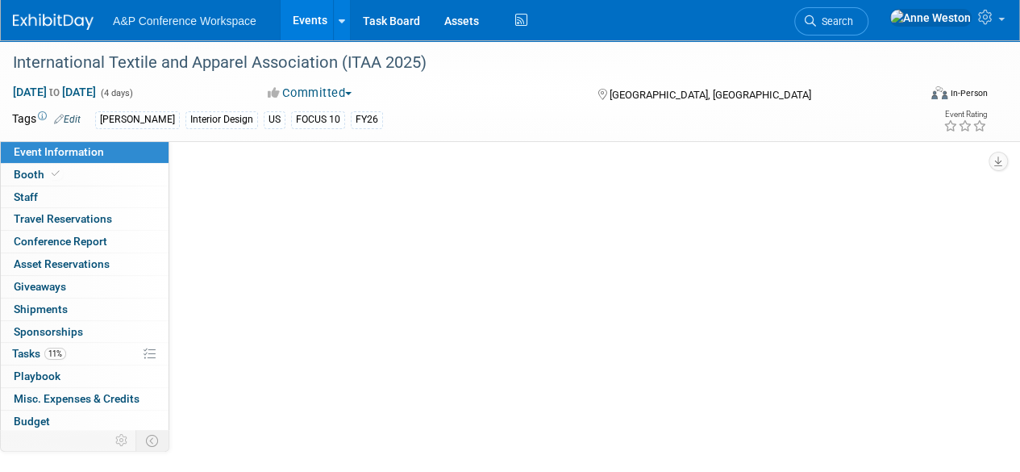
select select "Annual"
select select "Level 1"
select select "In-Person Booth"
select select "Fashion"
select select "[PERSON_NAME] Books"
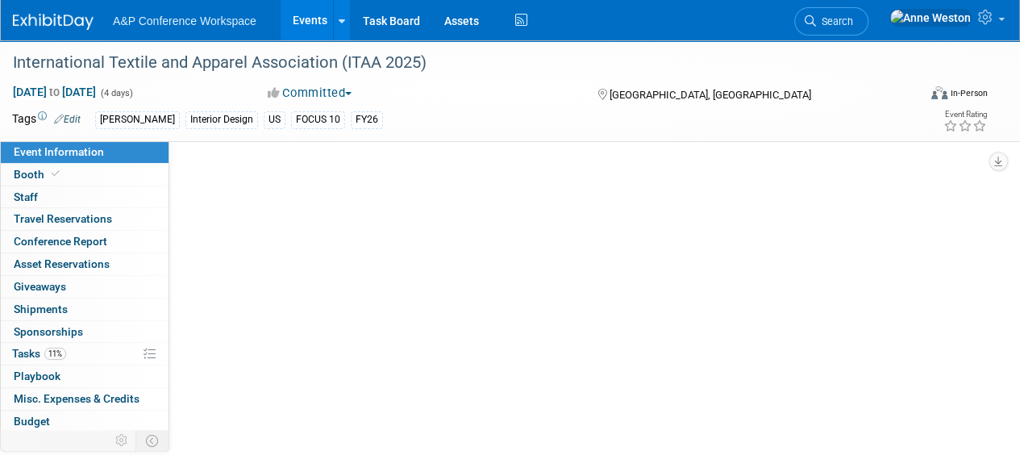
select select "[PERSON_NAME]"
select select "Brand/Subject Presence​"
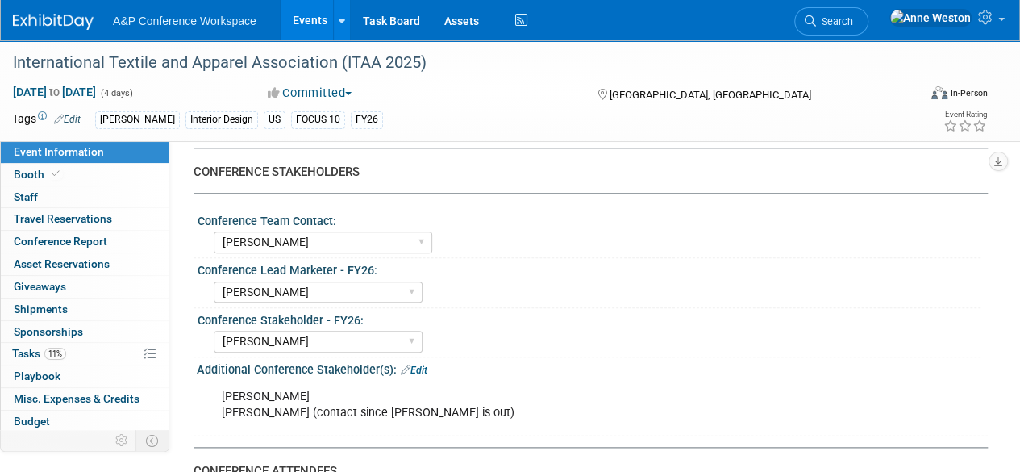
scroll to position [806, 0]
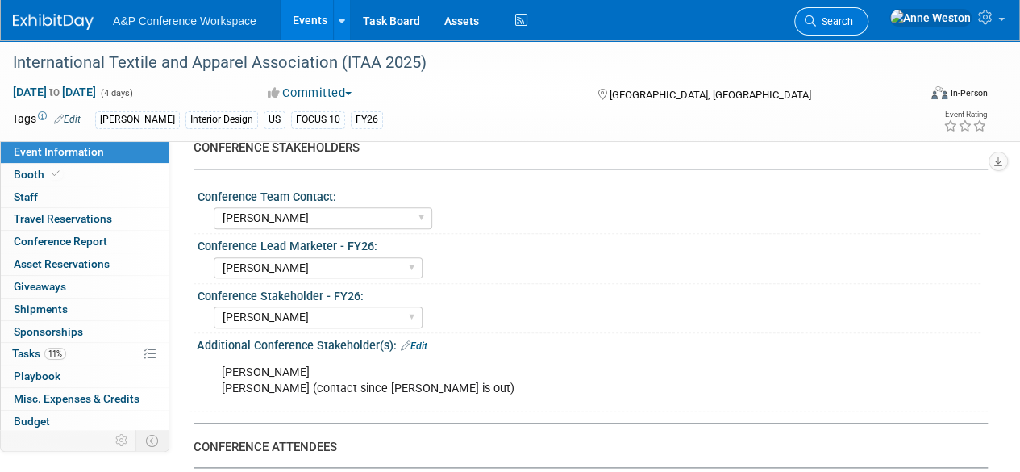
click at [853, 16] on span "Search" at bounding box center [834, 21] width 37 height 12
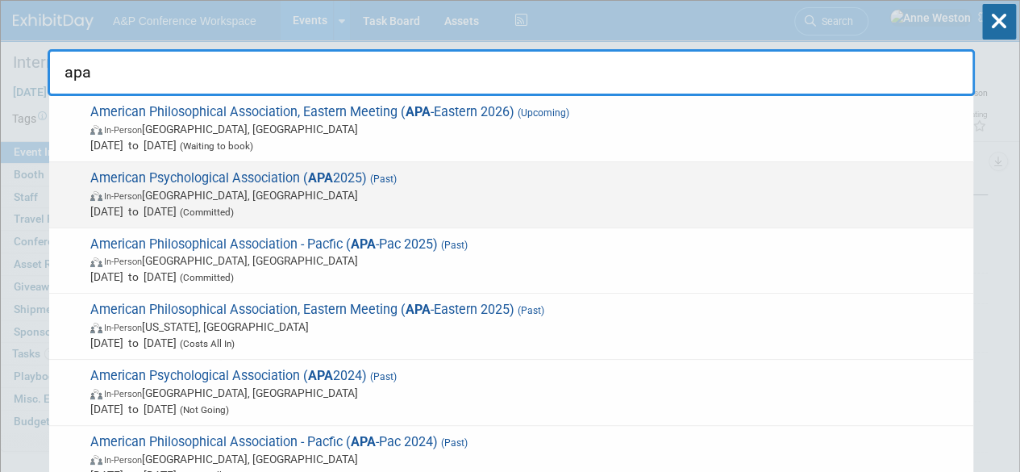
type input "apa"
click at [229, 192] on span "In-Person Denver, CO" at bounding box center [527, 195] width 875 height 16
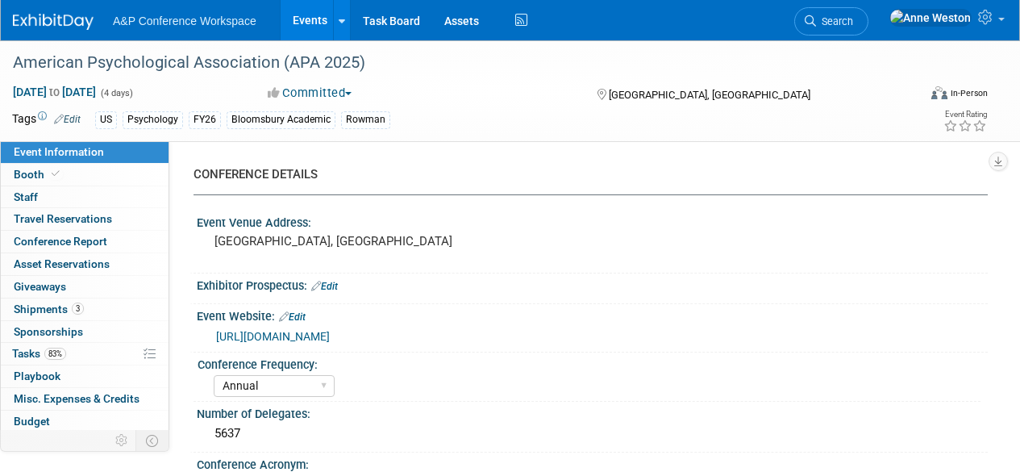
select select "Annual"
select select "Level 1"
select select "In-Person Booth"
select select "Psychology"
select select "Bloomsbury Academic"
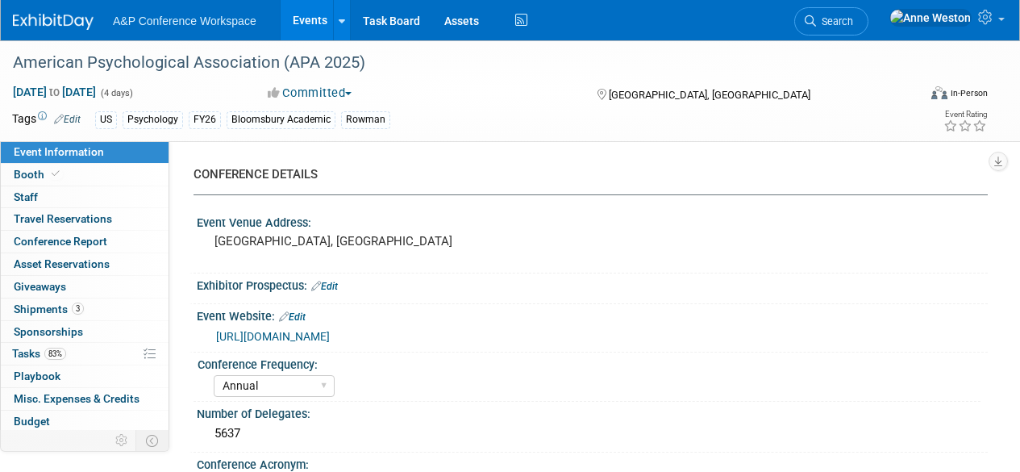
select select "[PERSON_NAME]"
select select "Networking/Commissioning"
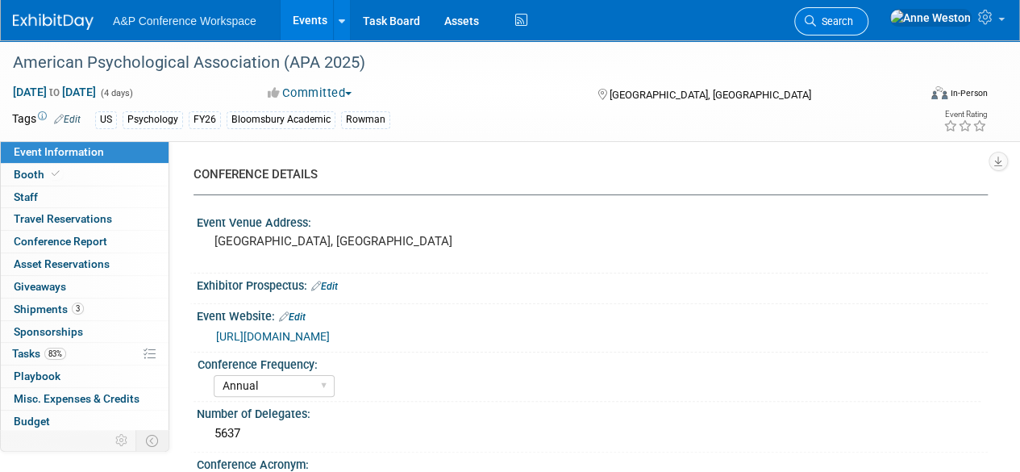
click at [853, 15] on span "Search" at bounding box center [834, 21] width 37 height 12
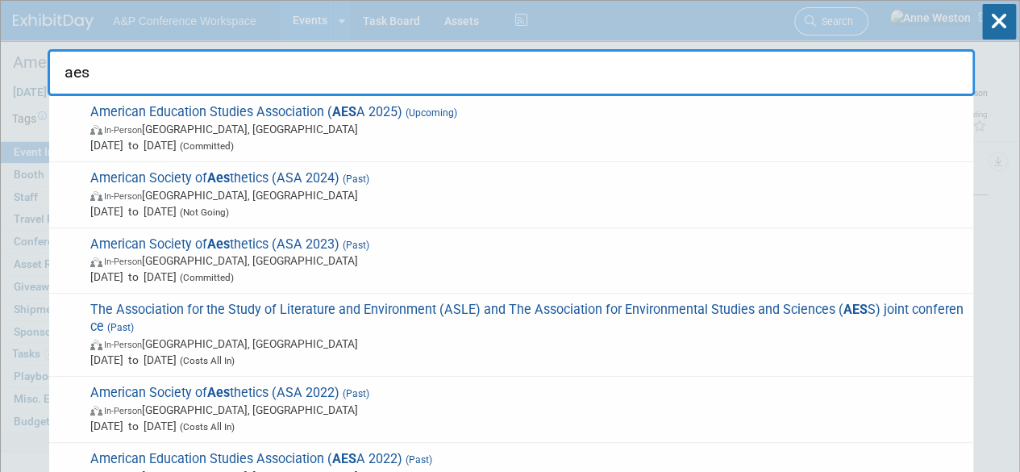
type input "aesa"
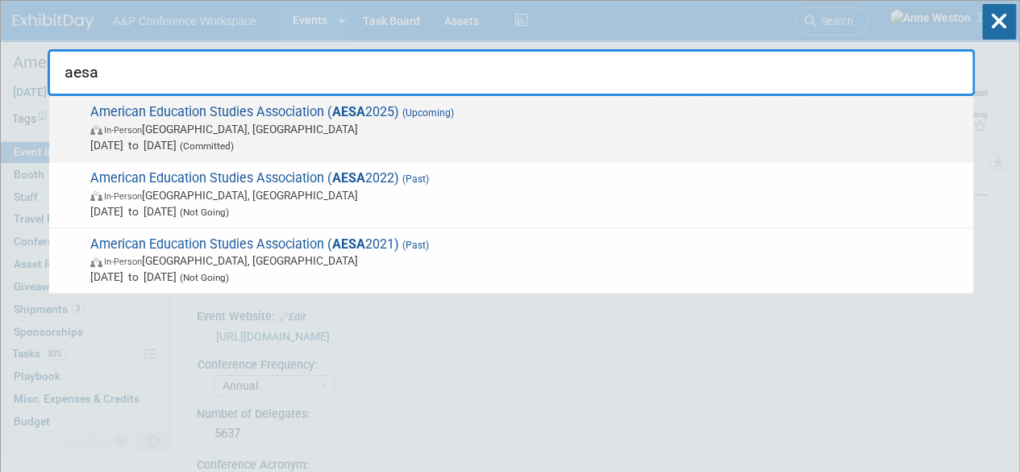
click at [165, 119] on span "American Education Studies Association ( AESA 2025) (Upcoming) In-Person Albuqu…" at bounding box center [525, 128] width 880 height 49
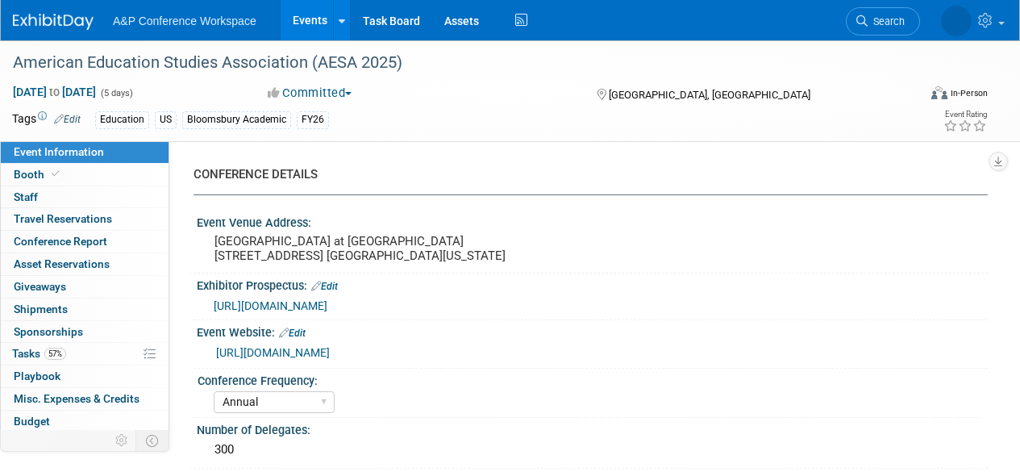
select select "Annual"
select select "Level 3"
select select "Sponsorship"
select select "Education"
select select "Bloomsbury Academic"
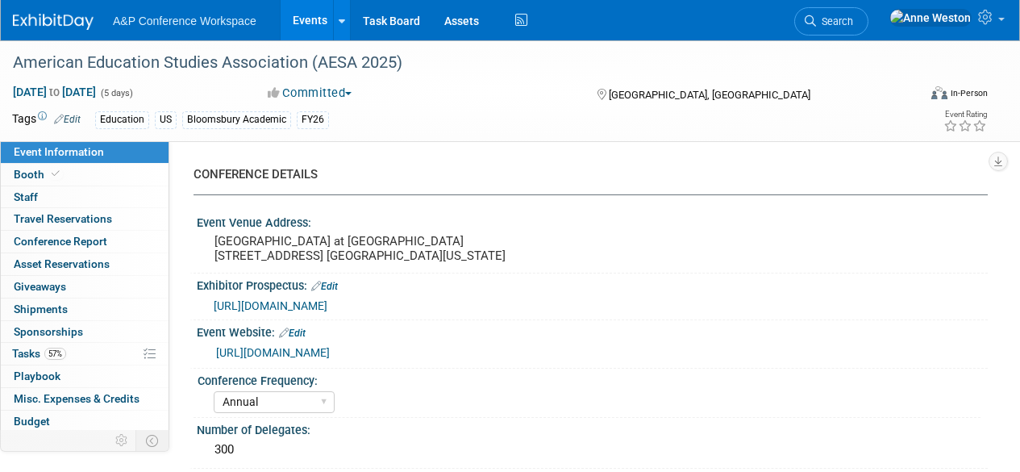
select select "[PERSON_NAME]"
select select "Brand/Subject Presence​"
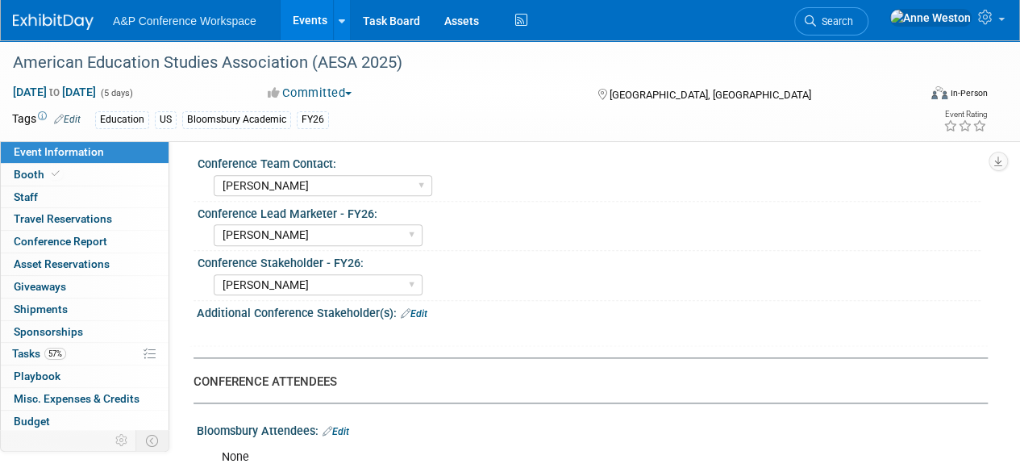
scroll to position [726, 0]
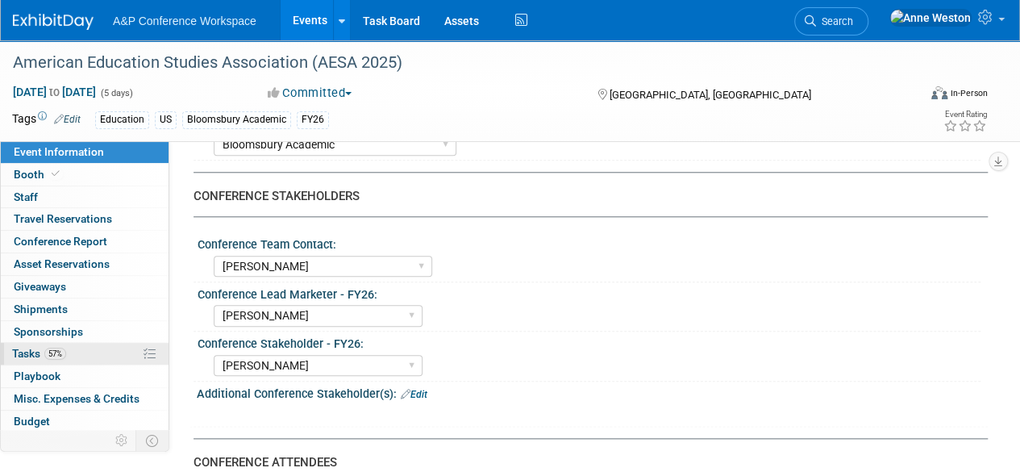
click at [92, 351] on link "57% Tasks 57%" at bounding box center [85, 354] width 168 height 22
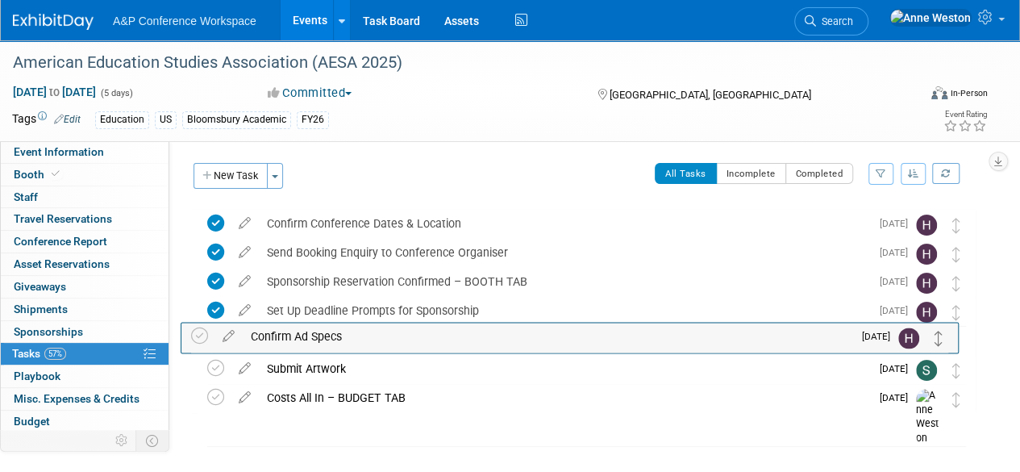
drag, startPoint x: 958, startPoint y: 231, endPoint x: 941, endPoint y: 343, distance: 113.4
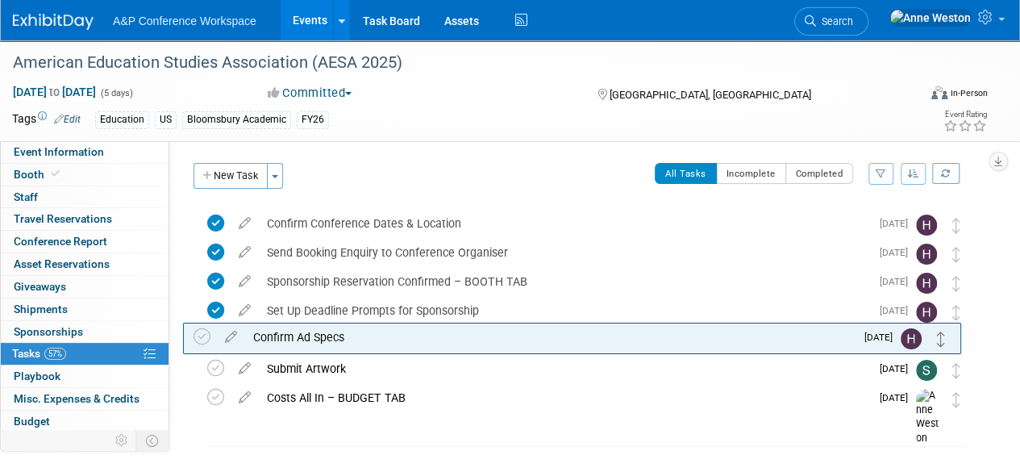
click at [941, 343] on icon at bounding box center [941, 338] width 8 height 15
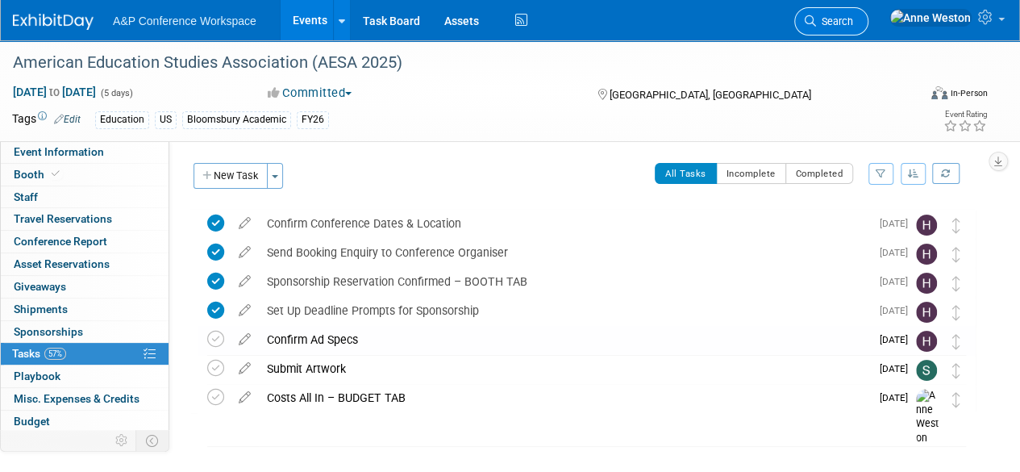
click at [853, 15] on span "Search" at bounding box center [834, 21] width 37 height 12
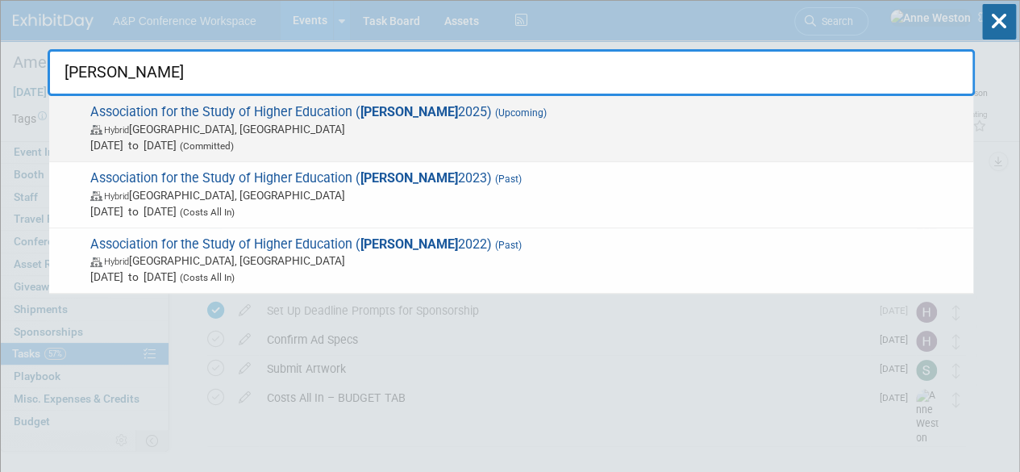
type input "ashe"
click at [249, 109] on span "Association for the Study of Higher Education ( ASHE 2025) (Upcoming) Hybrid De…" at bounding box center [525, 128] width 880 height 49
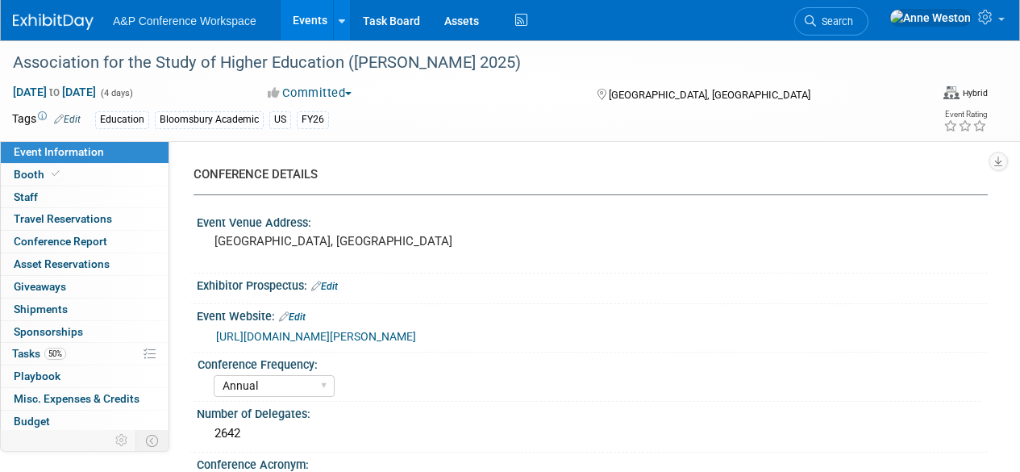
select select "Annual"
select select "Level 3"
select select "Sponsorship"
select select "Education"
select select "Bloomsbury Academic"
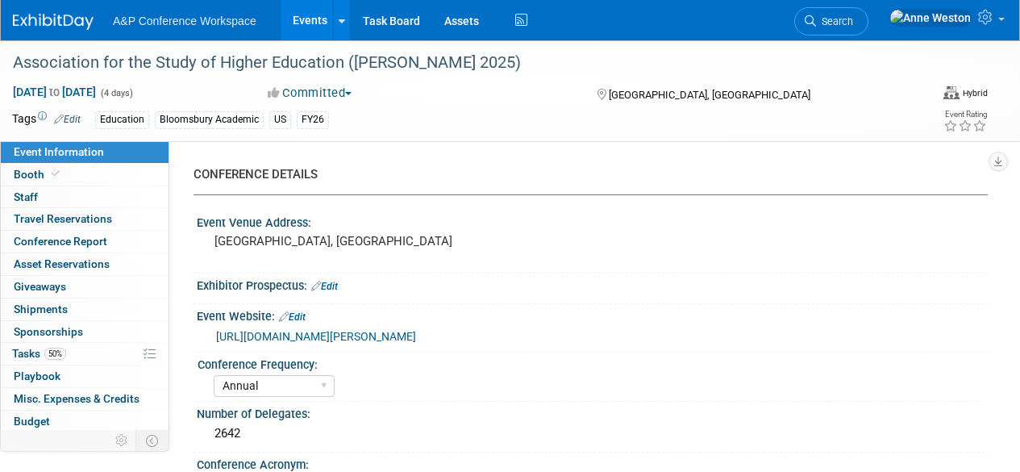
select select "[PERSON_NAME]"
select select "Brand/Subject Presence​"
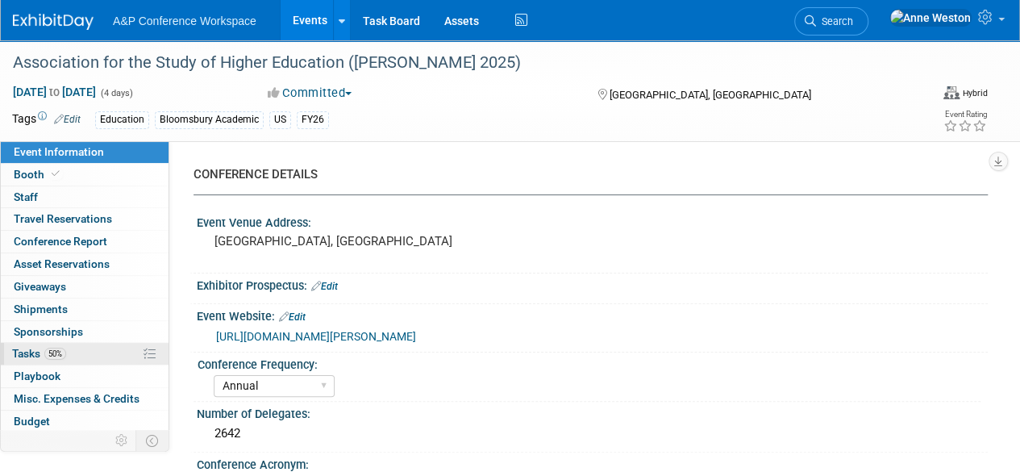
click at [9, 352] on link "50% Tasks 50%" at bounding box center [85, 354] width 168 height 22
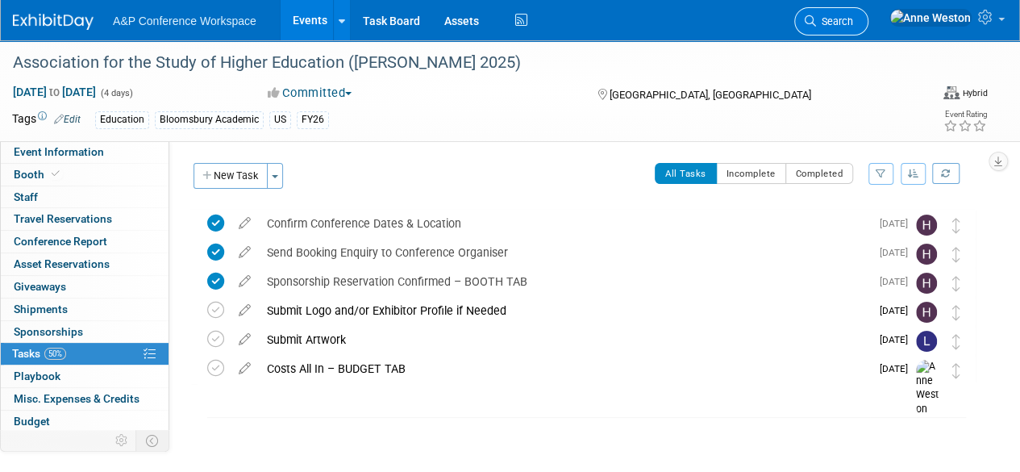
click at [853, 24] on span "Search" at bounding box center [834, 21] width 37 height 12
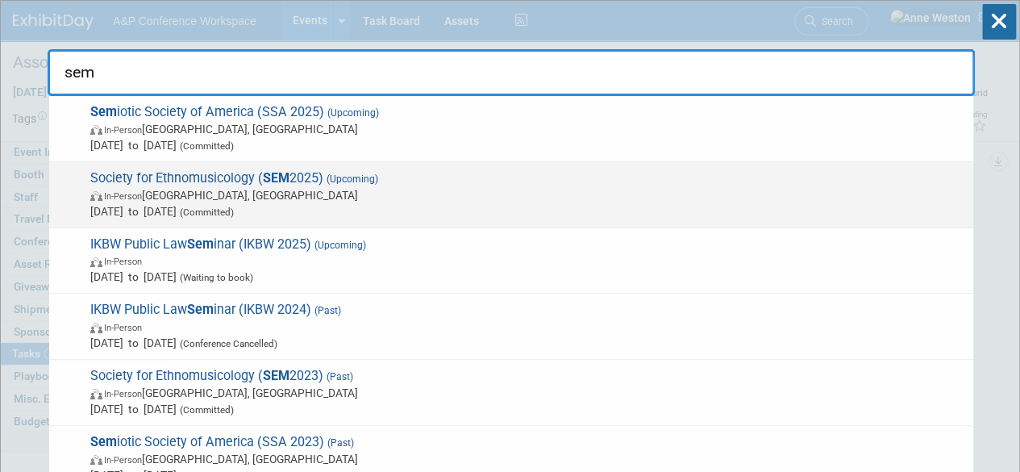
type input "sem"
click at [215, 173] on span "Society for Ethnomusicology ( SEM 2025) (Upcoming) In-Person Atlanta, GA Oct 23…" at bounding box center [525, 194] width 880 height 49
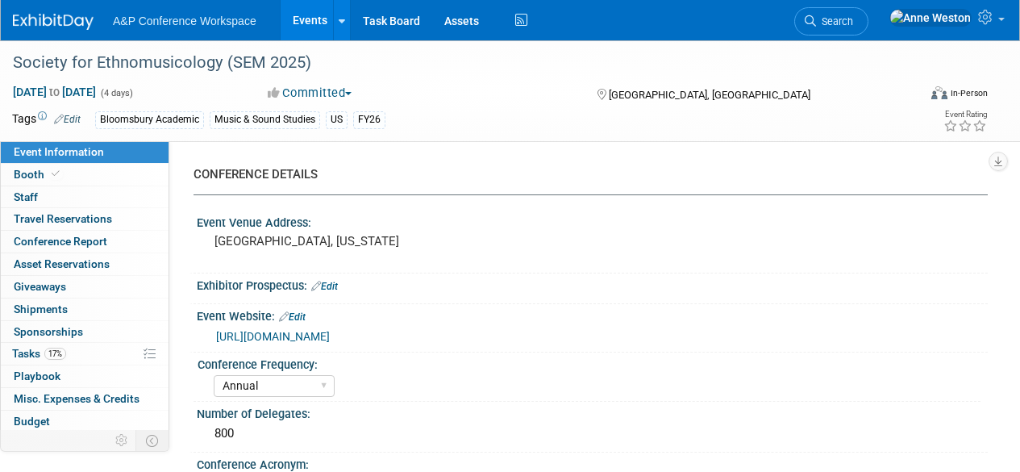
select select "Annual"
select select "Level 2"
select select "In-Person Booth"
select select "Music & Sound Studies"
select select "Bloomsbury Academic"
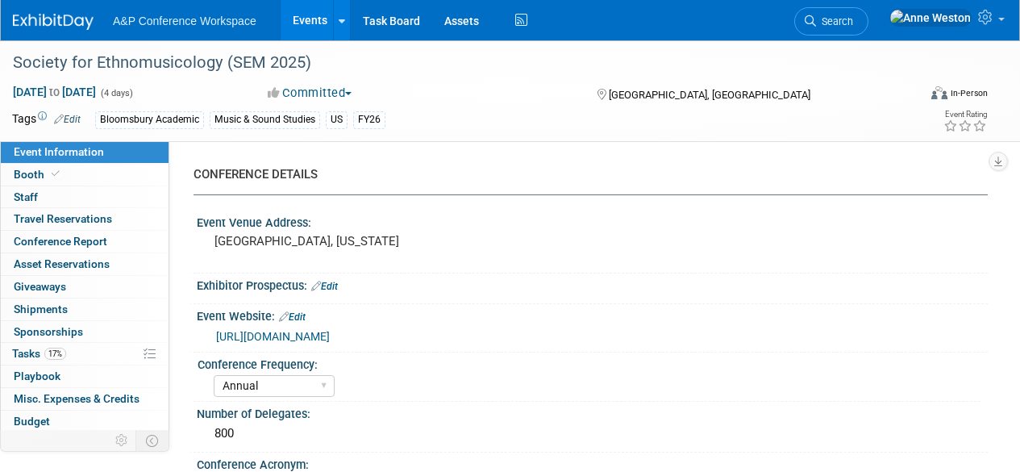
select select "[PERSON_NAME]"
select select "Brand/Subject Presence​"
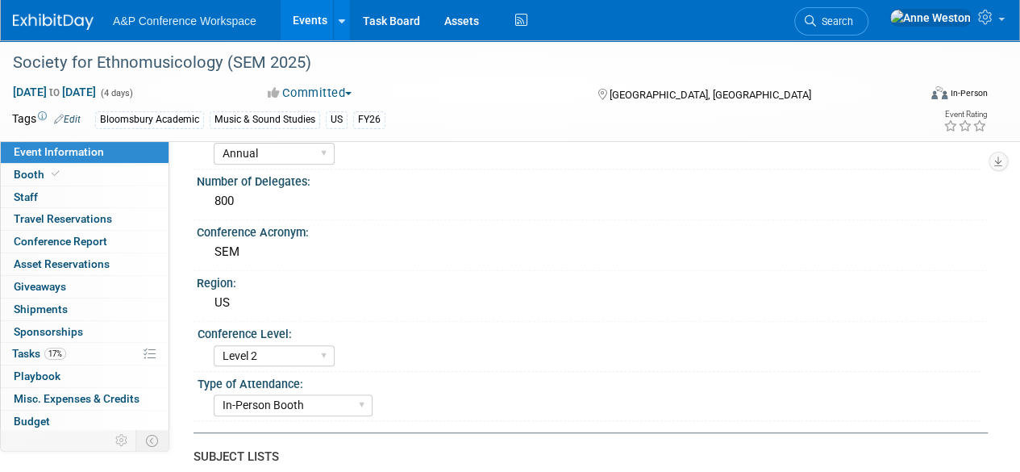
scroll to position [81, 0]
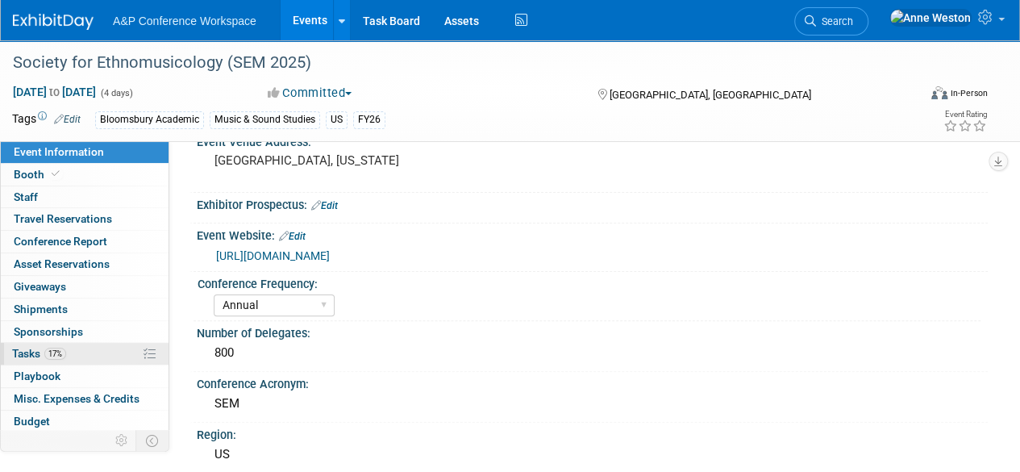
click at [83, 343] on link "17% Tasks 17%" at bounding box center [85, 354] width 168 height 22
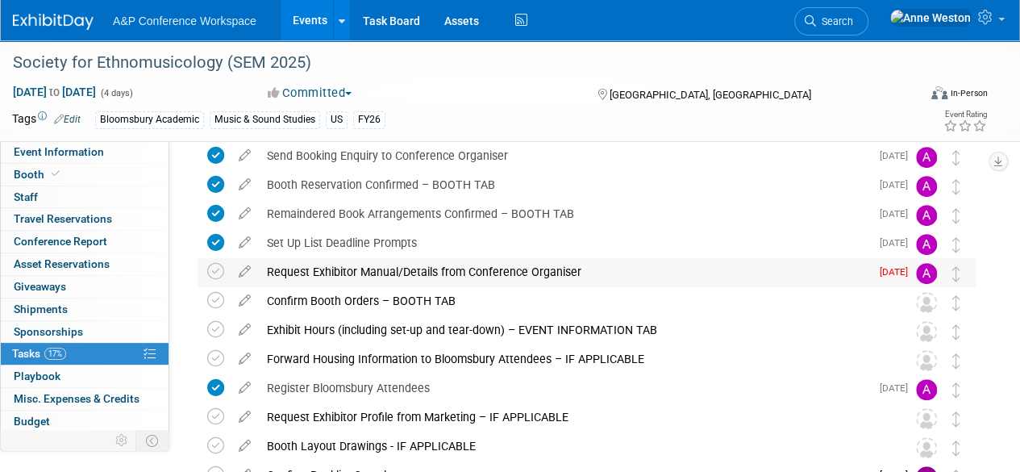
scroll to position [403, 0]
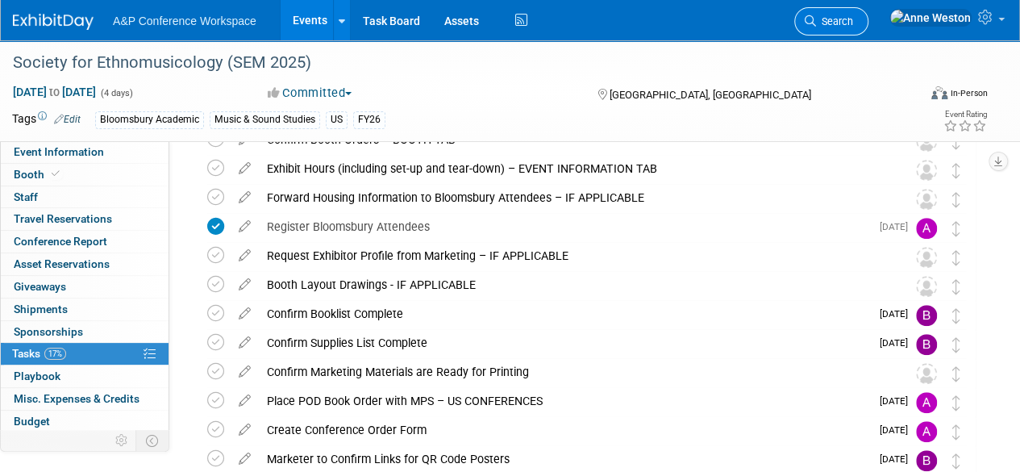
click at [853, 22] on span "Search" at bounding box center [834, 21] width 37 height 12
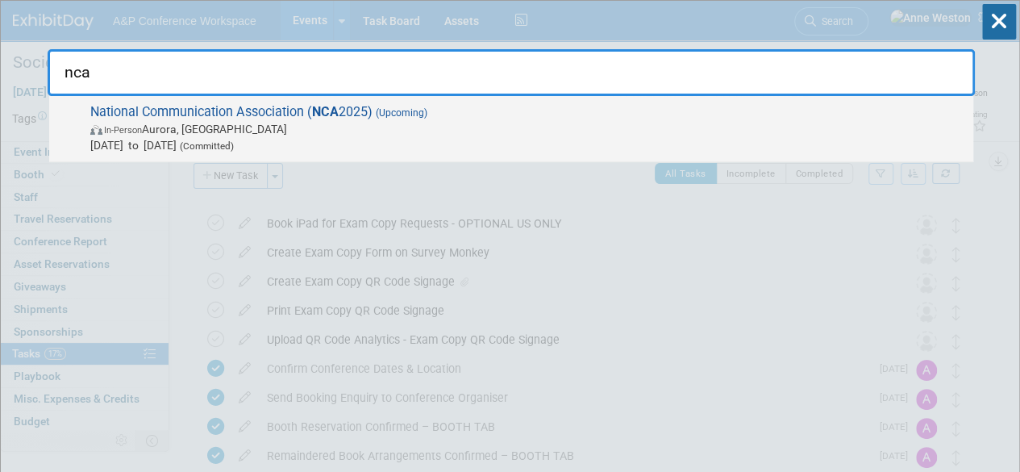
type input "nca"
click at [174, 112] on span "National Communication Association ( NCA 2025) (Upcoming) In-Person [GEOGRAPHIC…" at bounding box center [525, 128] width 880 height 49
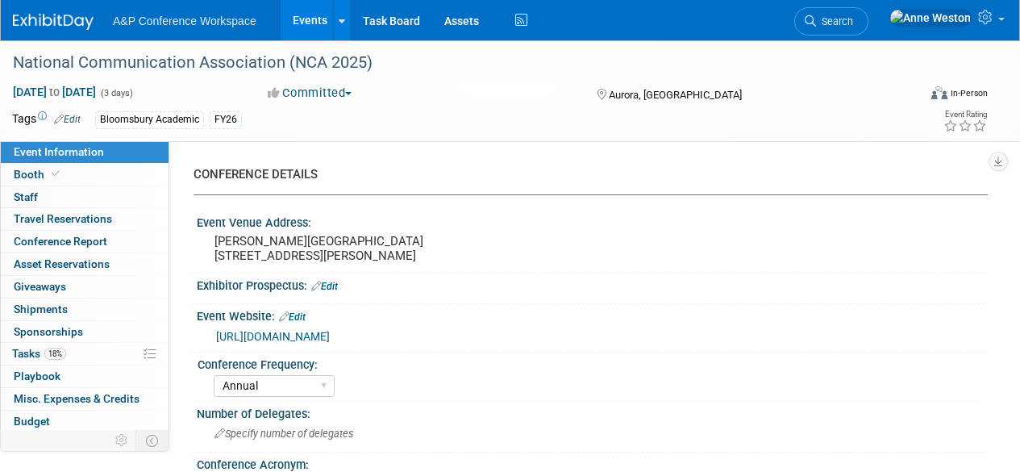
select select "Annual"
select select "Level 2"
select select "In-Person Booth"
select select "Communication"
select select "Bloomsbury Academic"
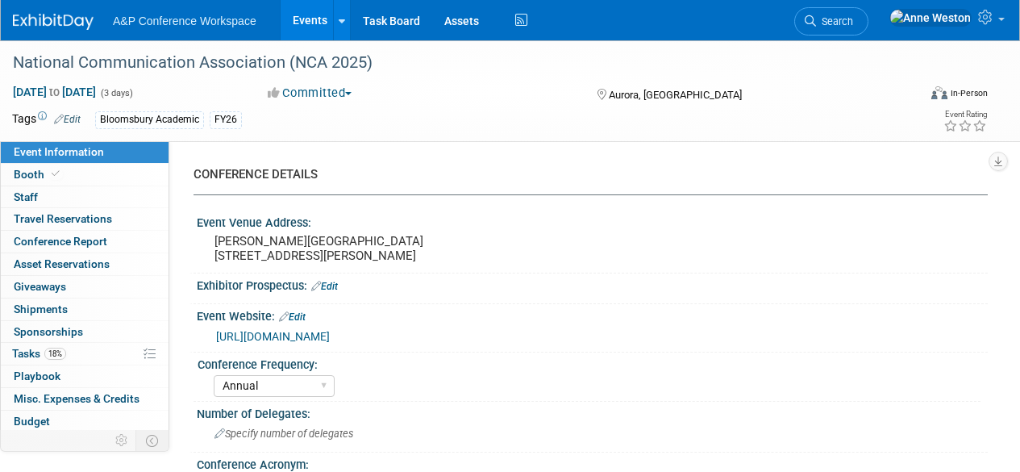
select select "[PERSON_NAME]"
select select "Networking/Commissioning"
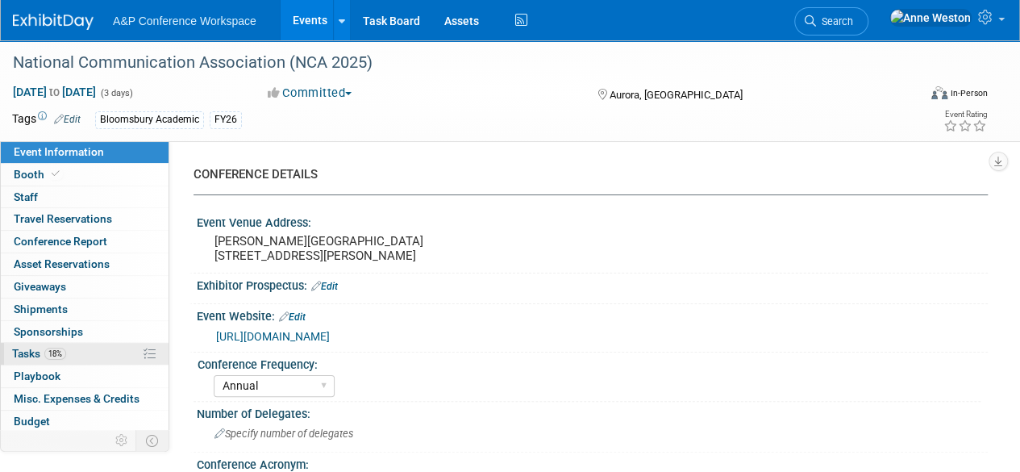
click at [66, 359] on link "18% Tasks 18%" at bounding box center [85, 354] width 168 height 22
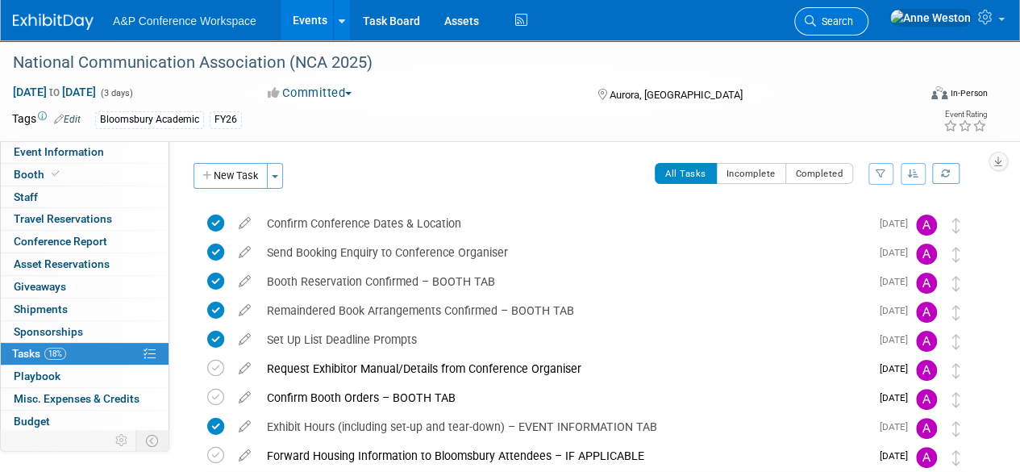
click at [853, 15] on span "Search" at bounding box center [834, 21] width 37 height 12
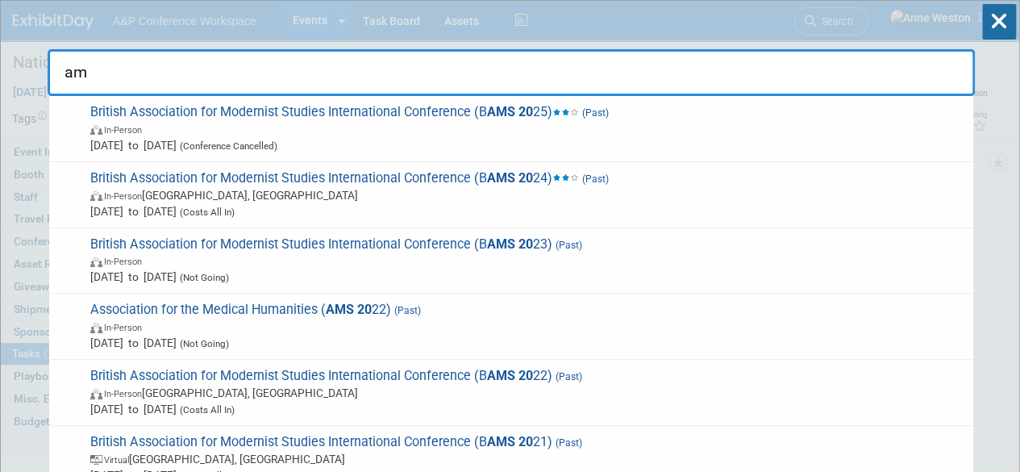
type input "a"
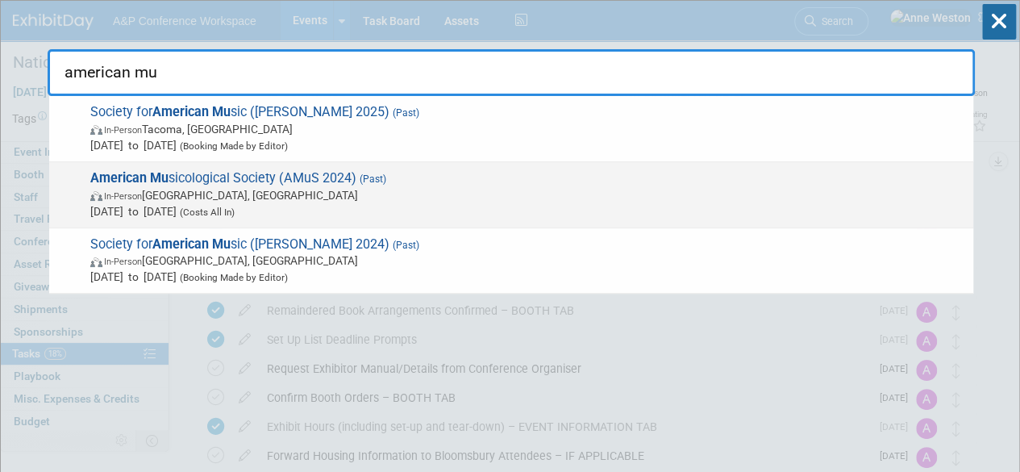
type input "american mu"
click at [265, 196] on span "In-Person Chicago, IL" at bounding box center [527, 195] width 875 height 16
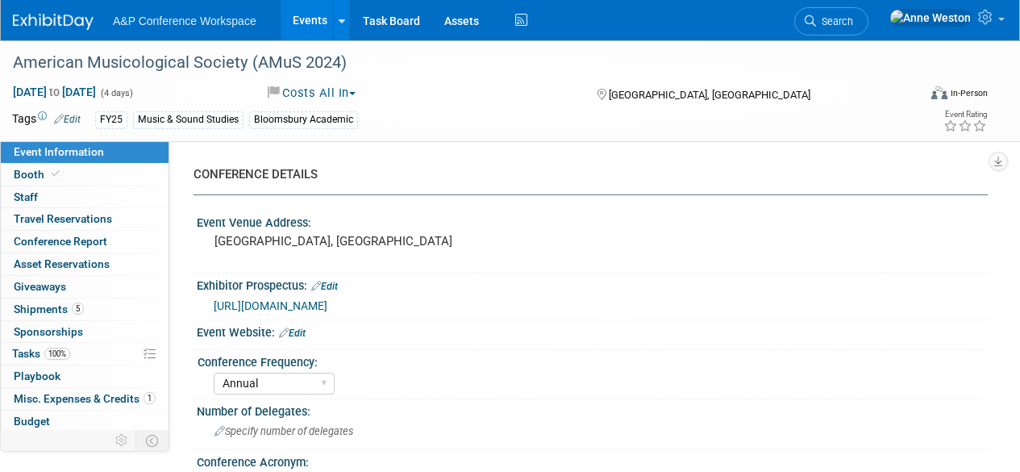
select select "Annual"
select select "Level 2"
select select "In-Person Booth"
select select "[PERSON_NAME]"
select select "Networking/Commissioning"
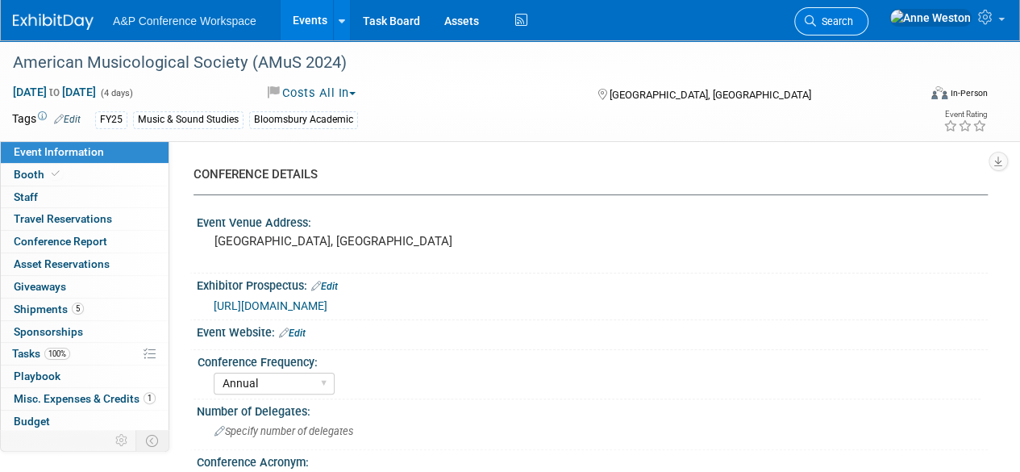
click at [853, 27] on span "Search" at bounding box center [834, 21] width 37 height 12
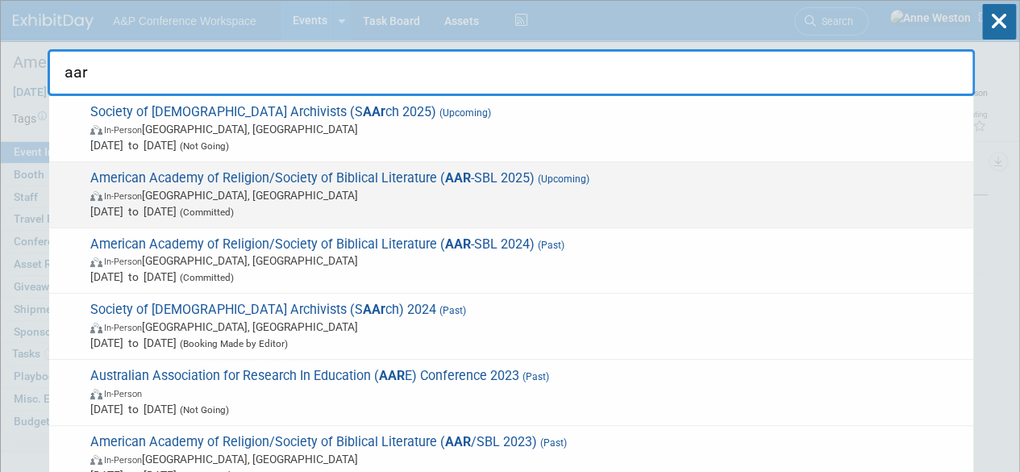
type input "aar"
click at [229, 203] on span "Nov 22, 2025 to Nov 25, 2025 (Committed)" at bounding box center [527, 211] width 875 height 16
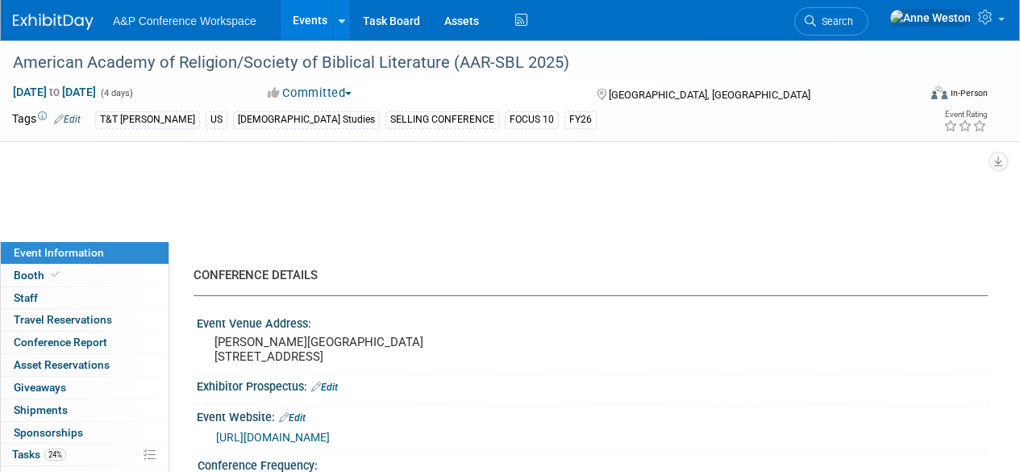
select select "Annual"
select select "Level 1"
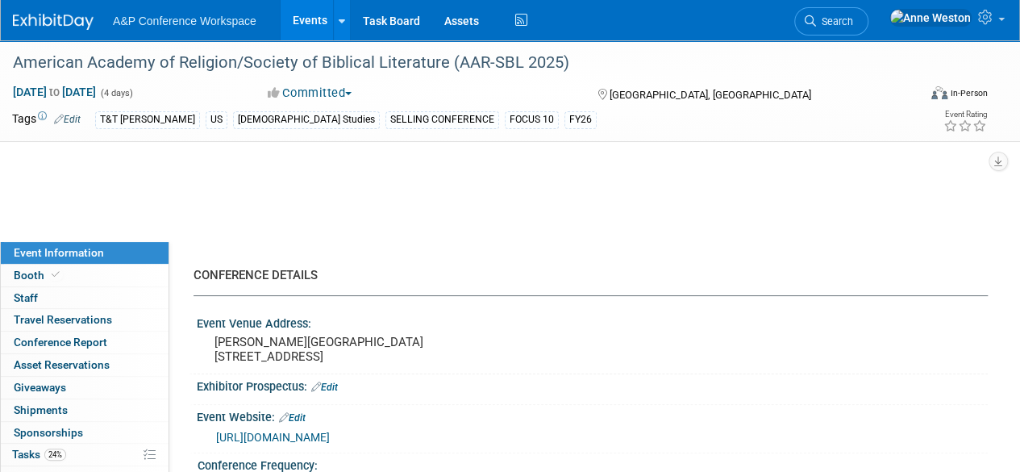
select select "In-Person Booth"
select select "T&T [PERSON_NAME]"
select select "[PERSON_NAME]"
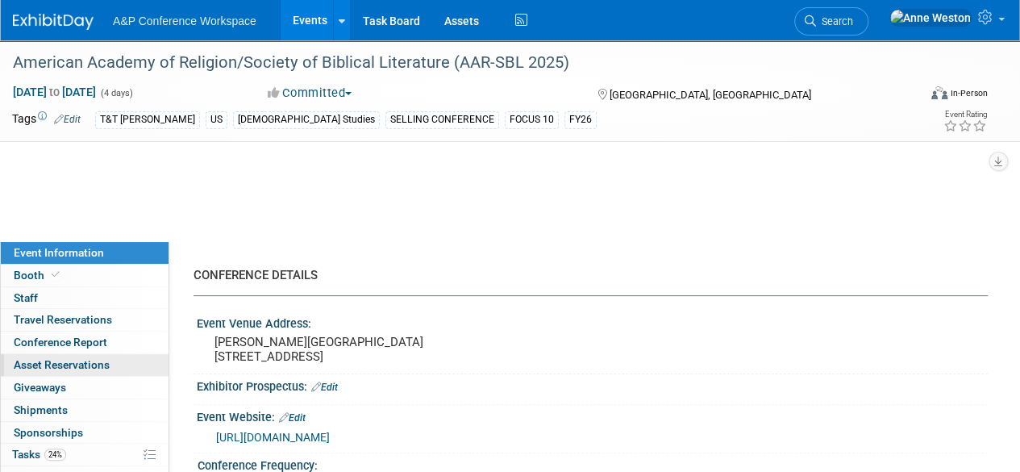
select select "Networking/Commissioning"
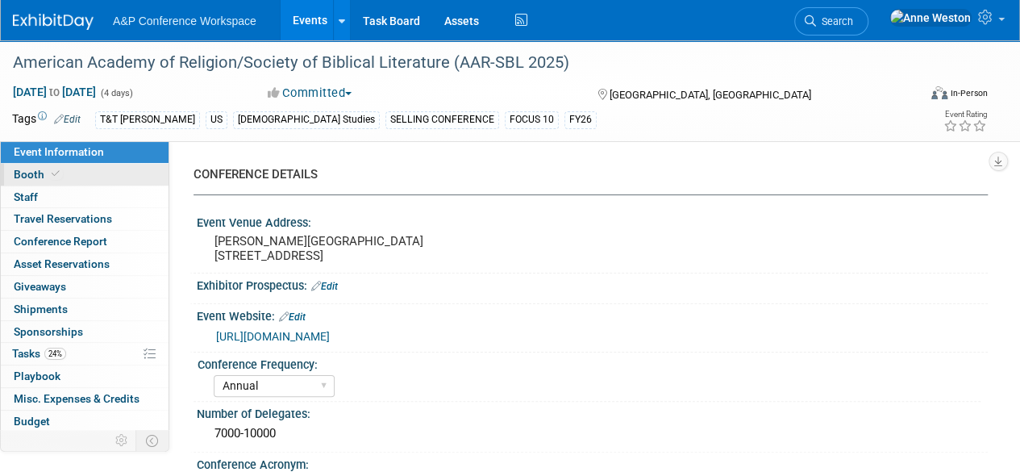
click at [63, 168] on link "Booth" at bounding box center [85, 175] width 168 height 22
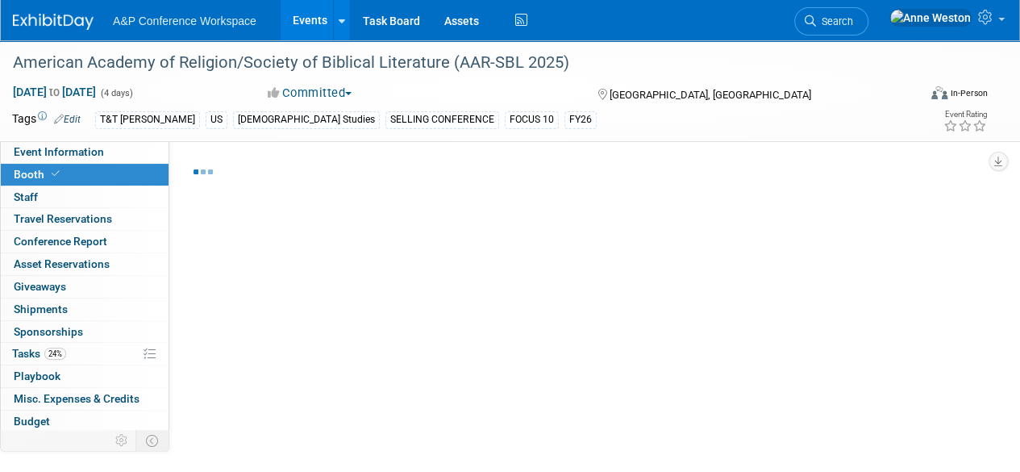
select select "CUAP"
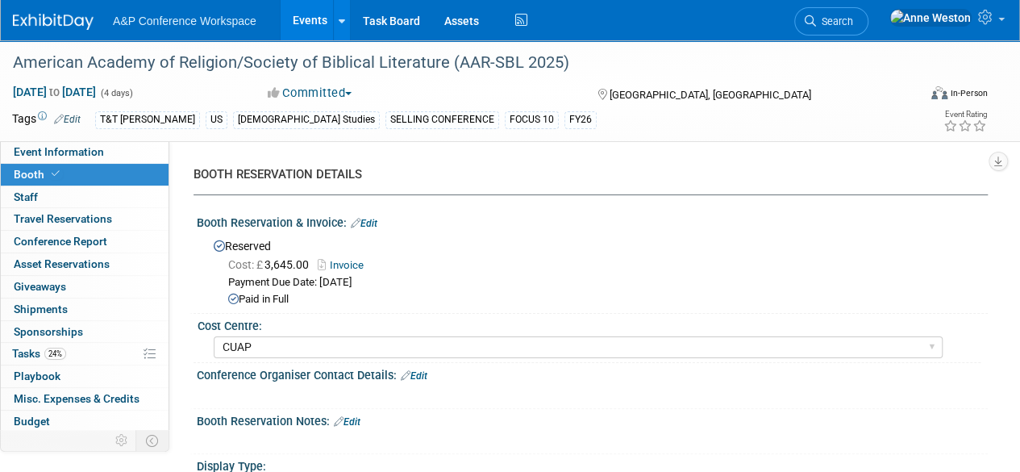
click at [345, 260] on link "Invoice" at bounding box center [345, 265] width 54 height 12
click at [368, 220] on link "Edit" at bounding box center [364, 223] width 27 height 11
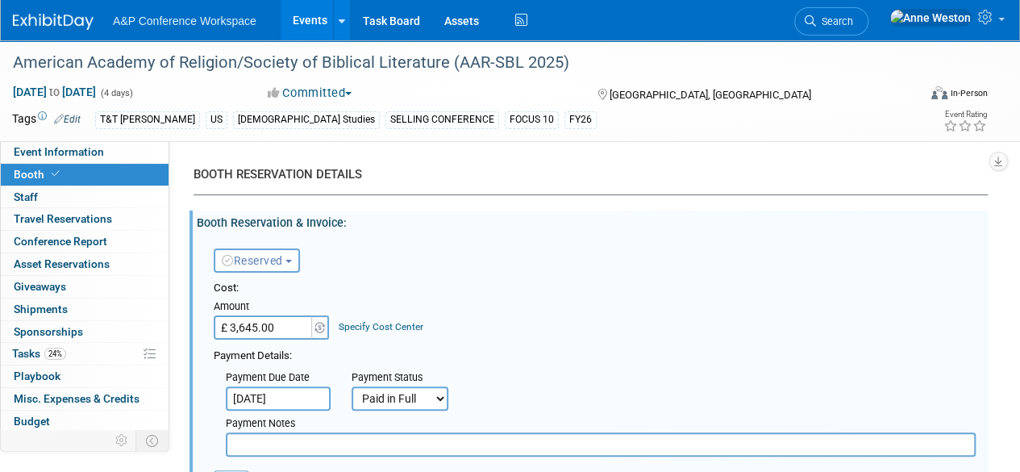
click at [287, 332] on input "£ 3,645.00" at bounding box center [264, 327] width 101 height 24
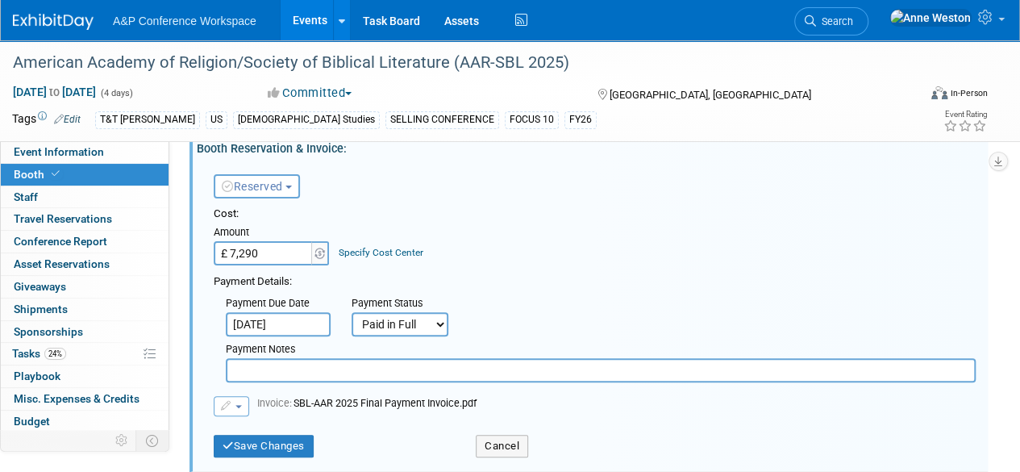
scroll to position [161, 0]
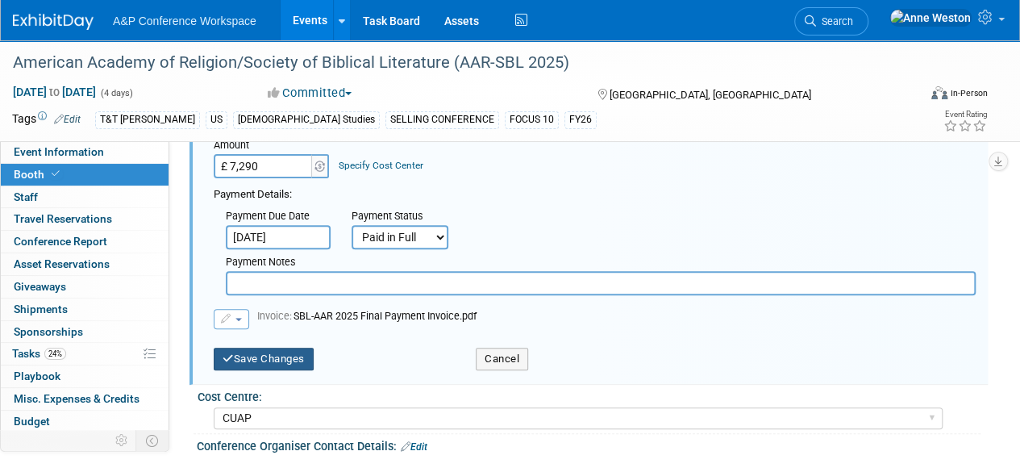
type input "£ 7,290.00"
click at [277, 352] on button "Save Changes" at bounding box center [264, 359] width 100 height 23
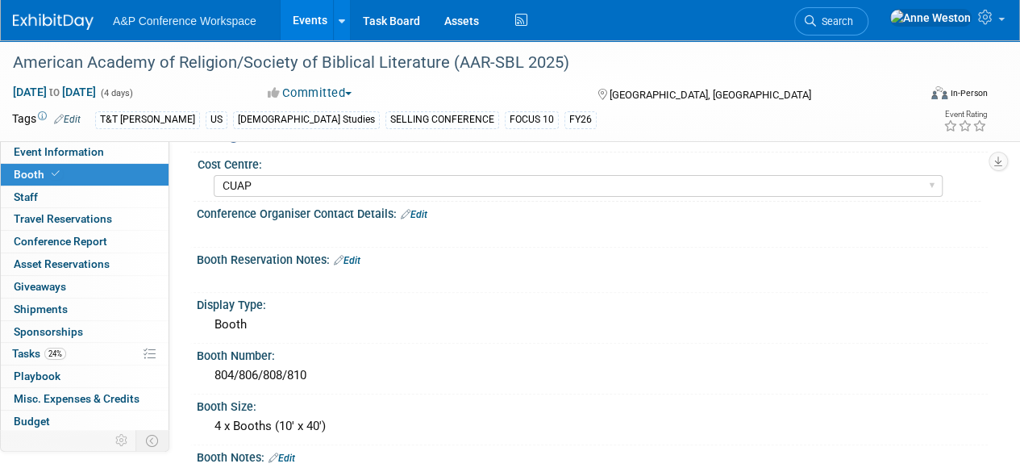
scroll to position [0, 0]
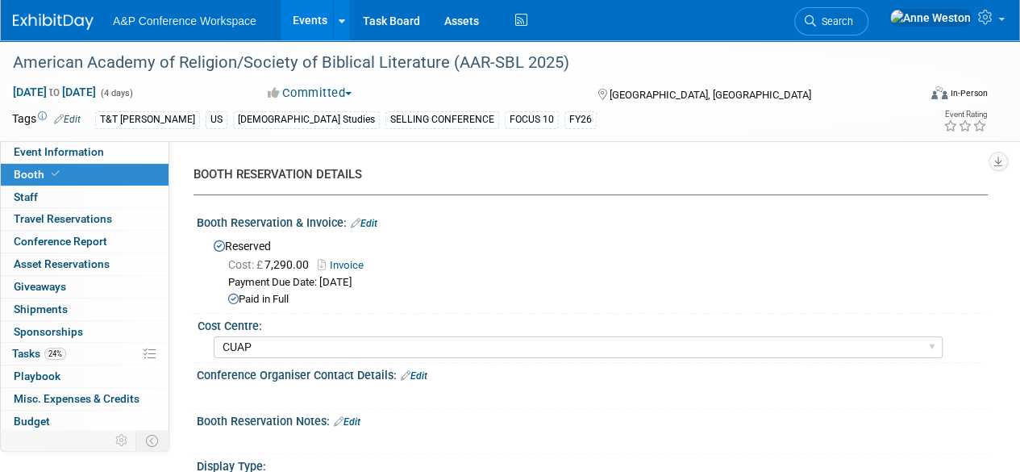
click at [356, 264] on link "Invoice" at bounding box center [345, 265] width 54 height 12
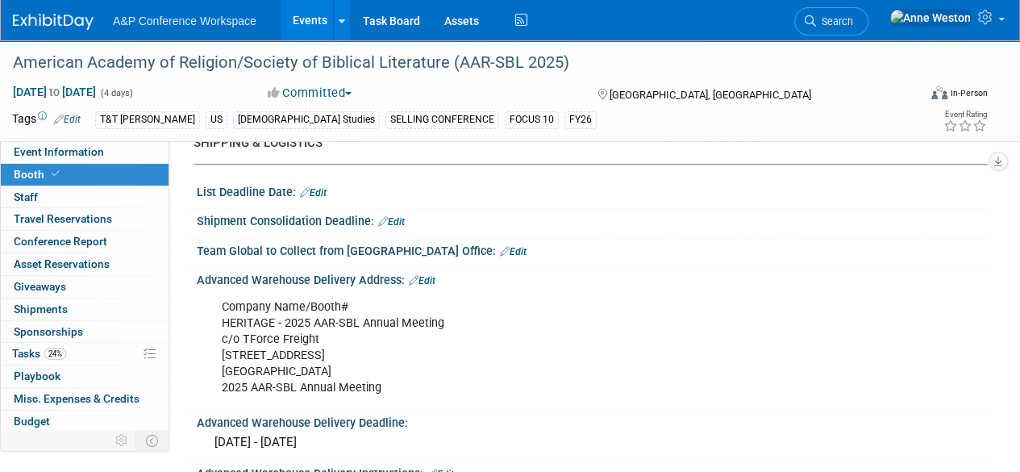
scroll to position [504, 0]
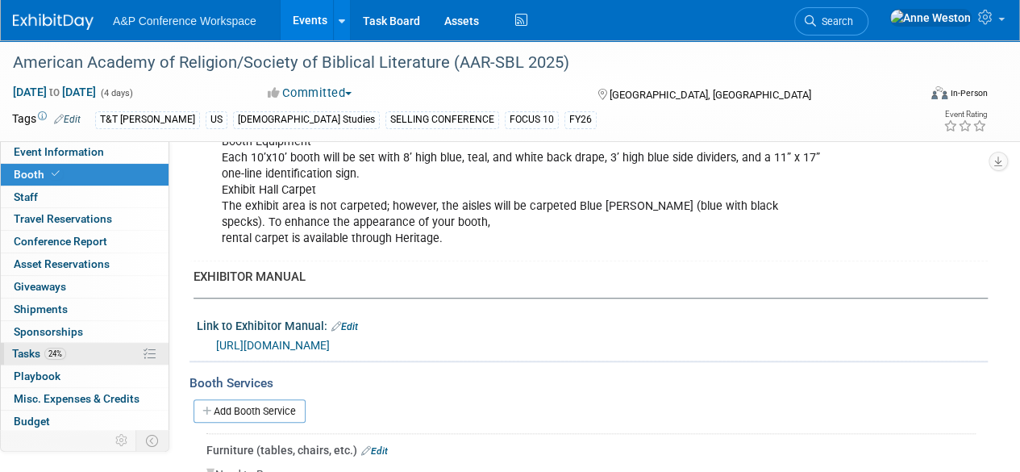
click at [69, 356] on link "24% Tasks 24%" at bounding box center [85, 354] width 168 height 22
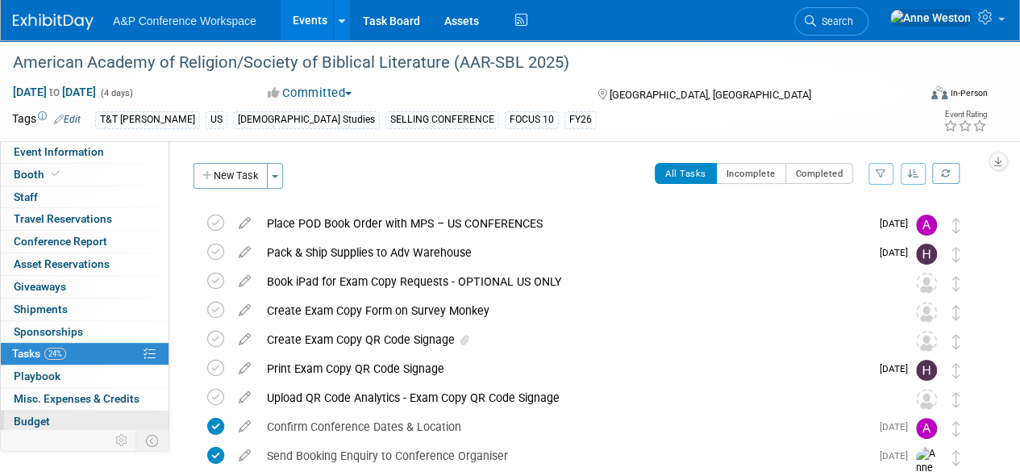
click at [45, 415] on span "Budget" at bounding box center [32, 420] width 36 height 13
